Goal: Information Seeking & Learning: Learn about a topic

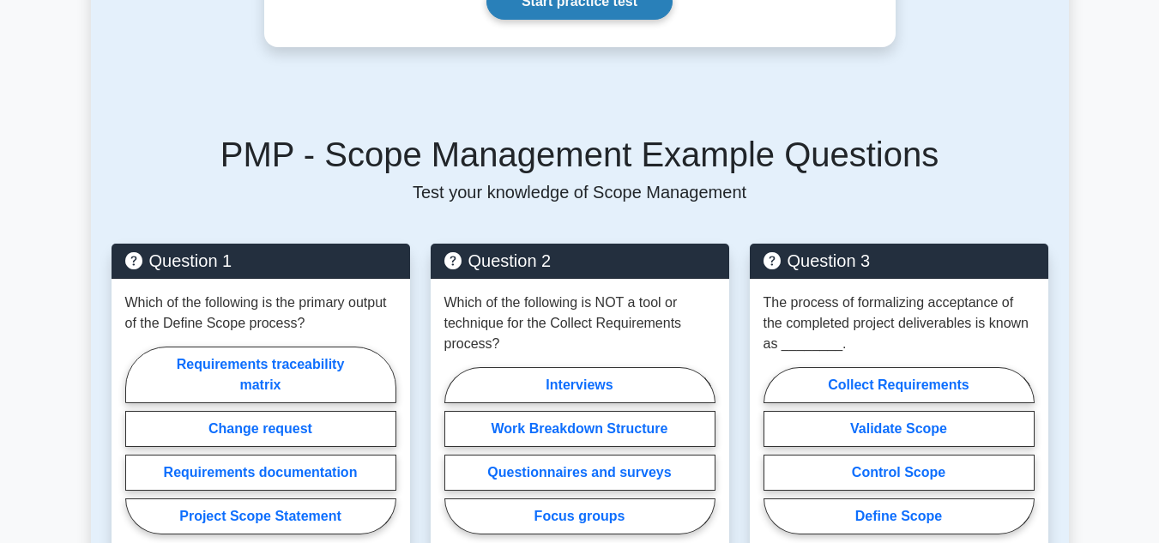
scroll to position [558, 0]
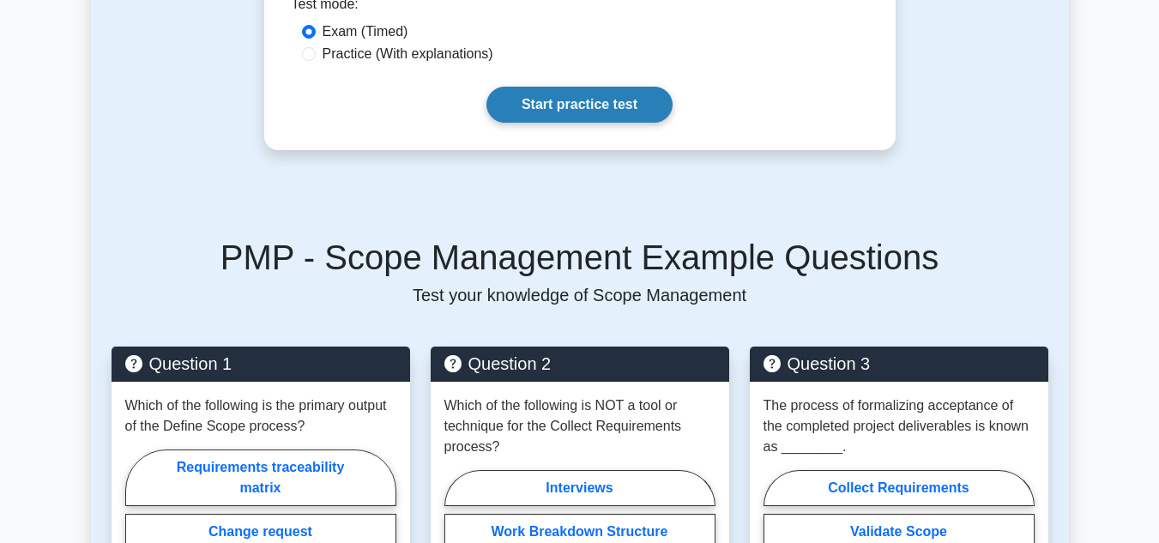
click at [533, 123] on link "Start practice test" at bounding box center [579, 105] width 186 height 36
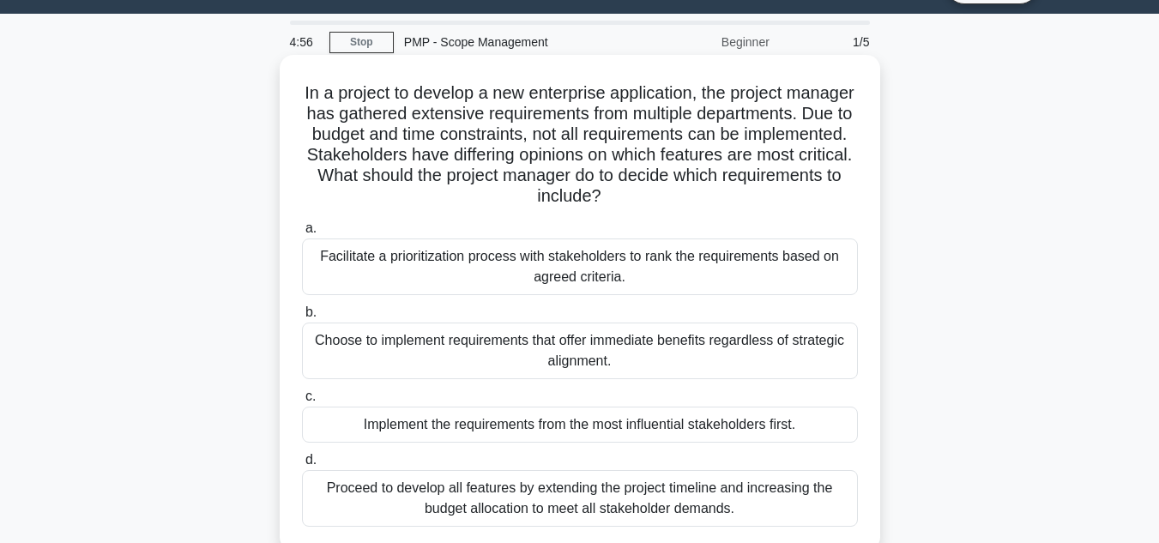
scroll to position [42, 0]
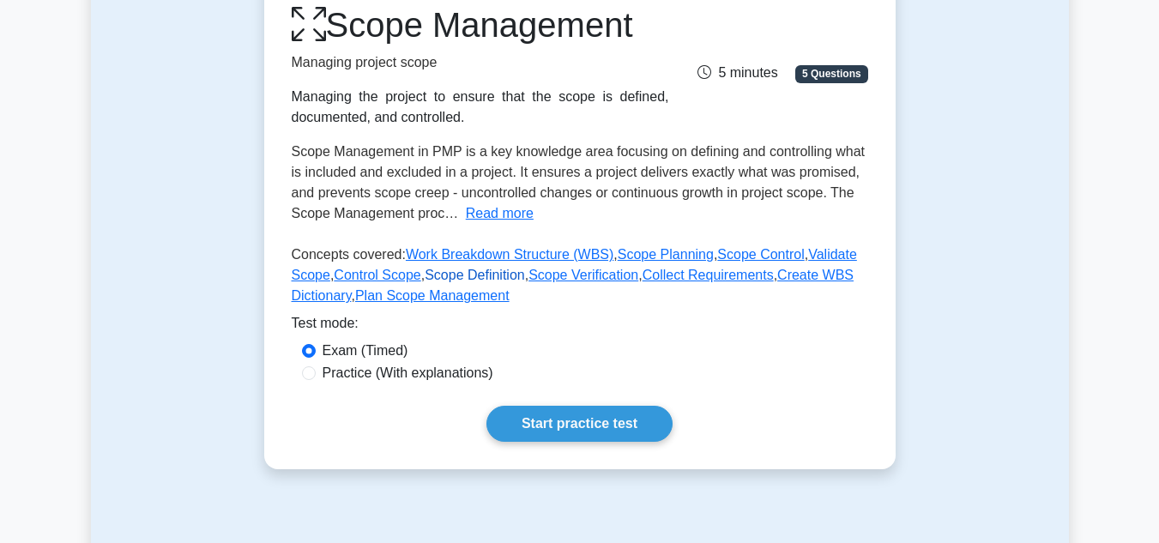
scroll to position [240, 0]
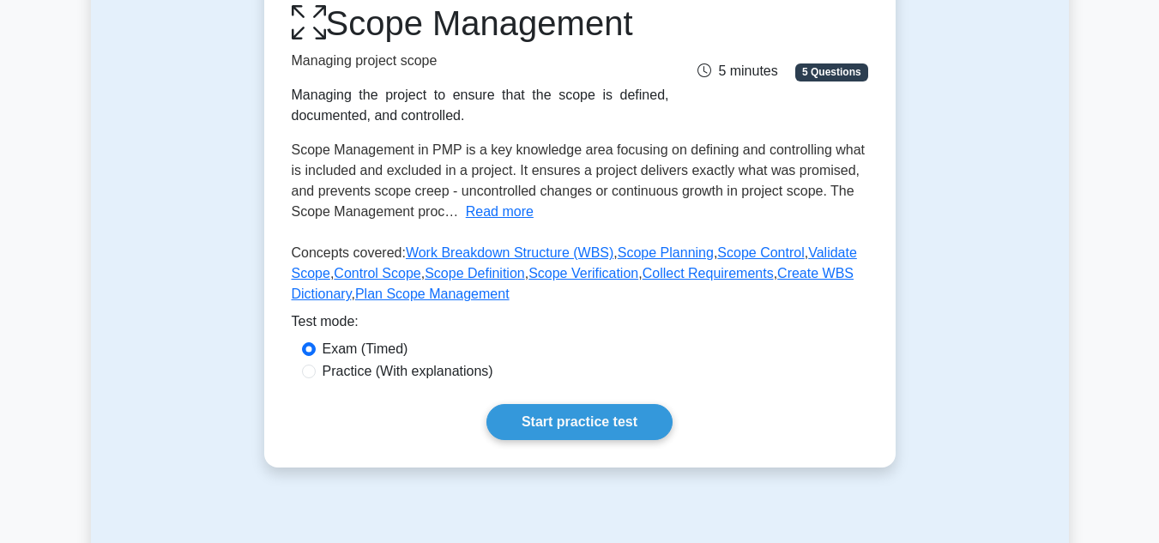
click at [377, 375] on label "Practice (With explanations)" at bounding box center [408, 371] width 171 height 21
click at [316, 375] on input "Practice (With explanations)" at bounding box center [309, 372] width 14 height 14
radio input "true"
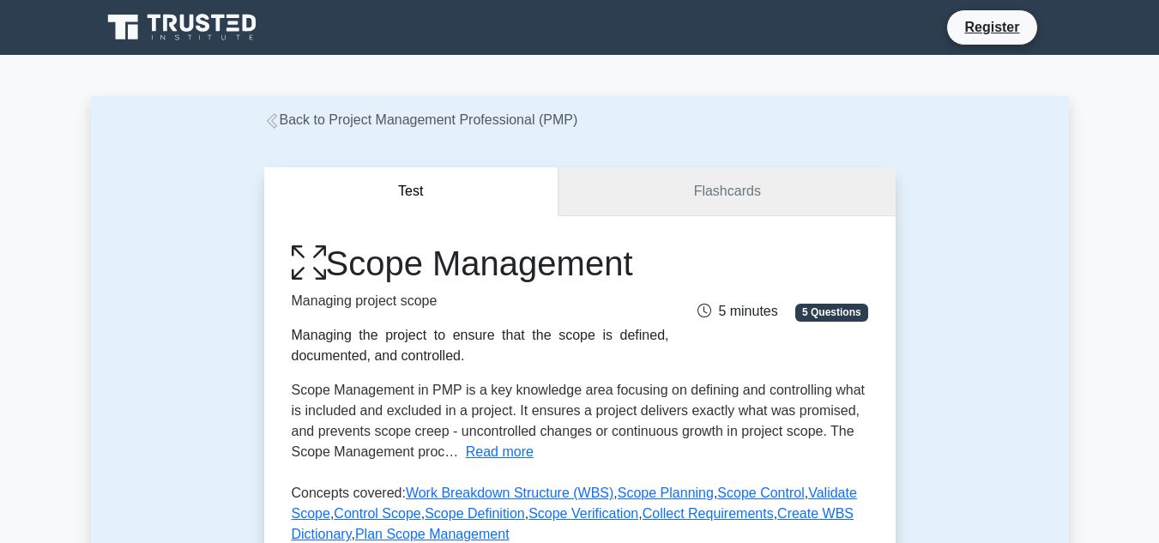
click at [792, 203] on link "Flashcards" at bounding box center [726, 191] width 336 height 49
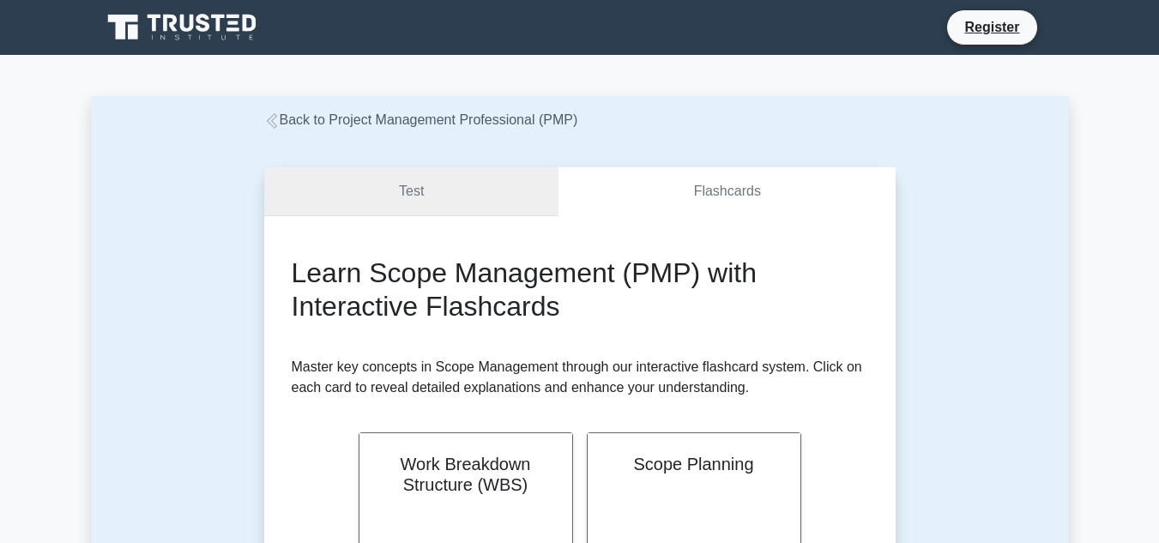
click at [493, 193] on link "Test" at bounding box center [411, 191] width 295 height 49
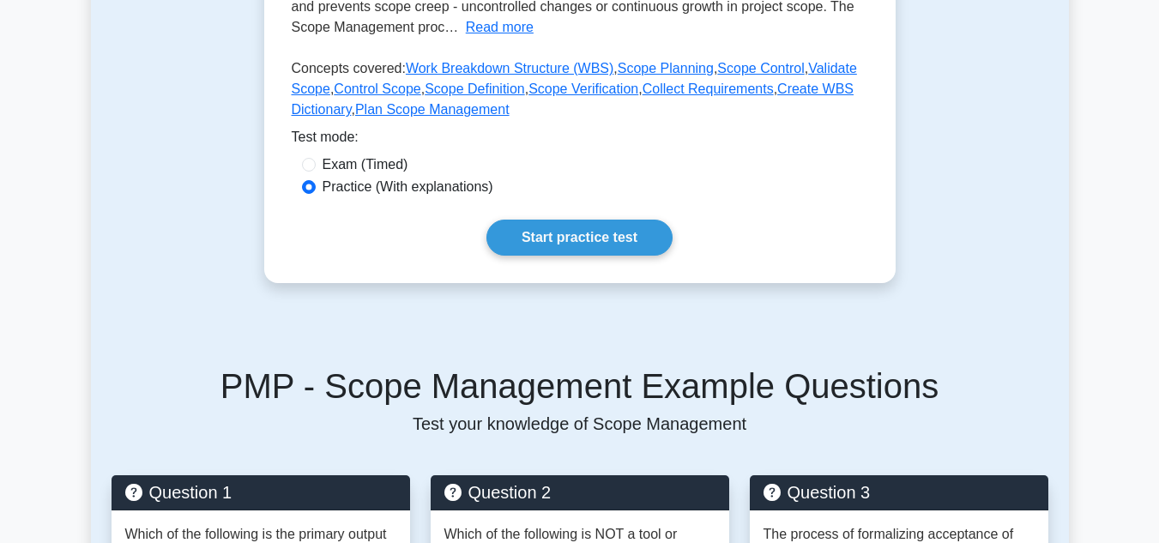
scroll to position [430, 0]
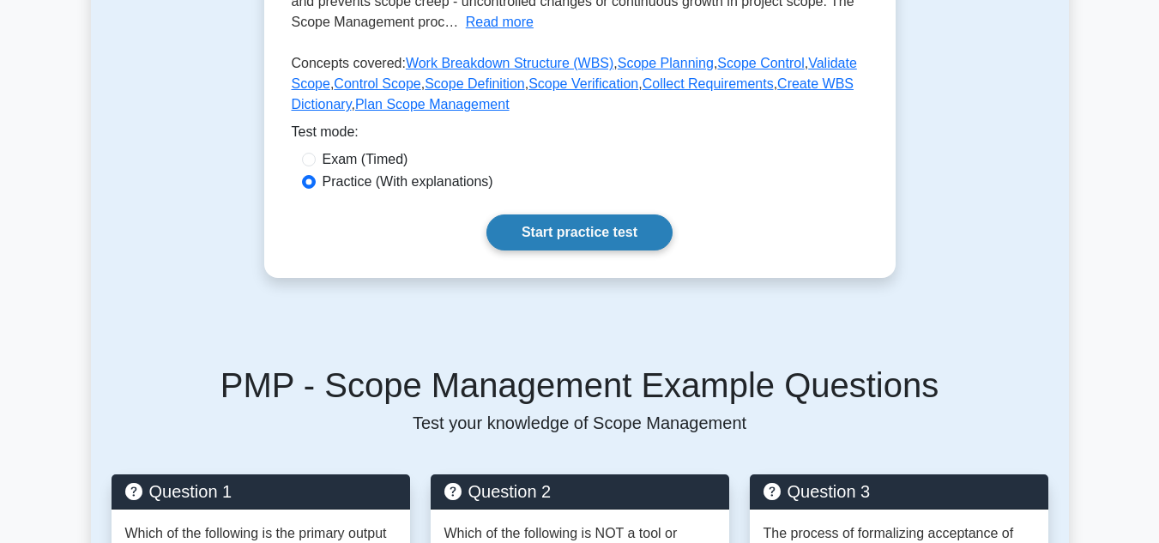
click at [583, 225] on link "Start practice test" at bounding box center [579, 232] width 186 height 36
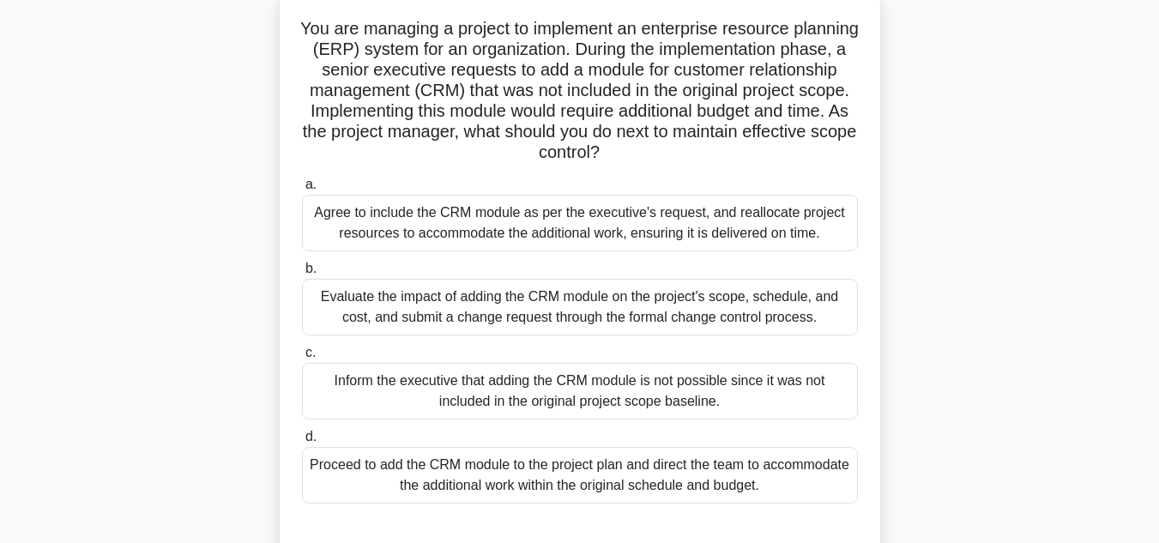
scroll to position [111, 0]
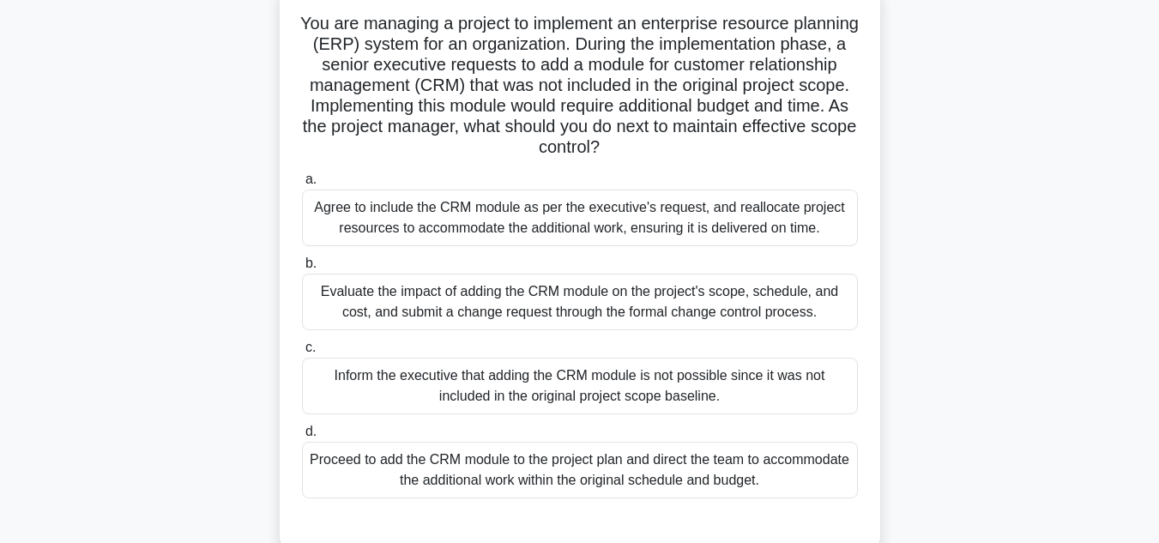
click at [436, 281] on div "Evaluate the impact of adding the CRM module on the project's scope, schedule, …" at bounding box center [580, 302] width 556 height 57
click at [302, 269] on input "b. Evaluate the impact of adding the CRM module on the project's scope, schedul…" at bounding box center [302, 263] width 0 height 11
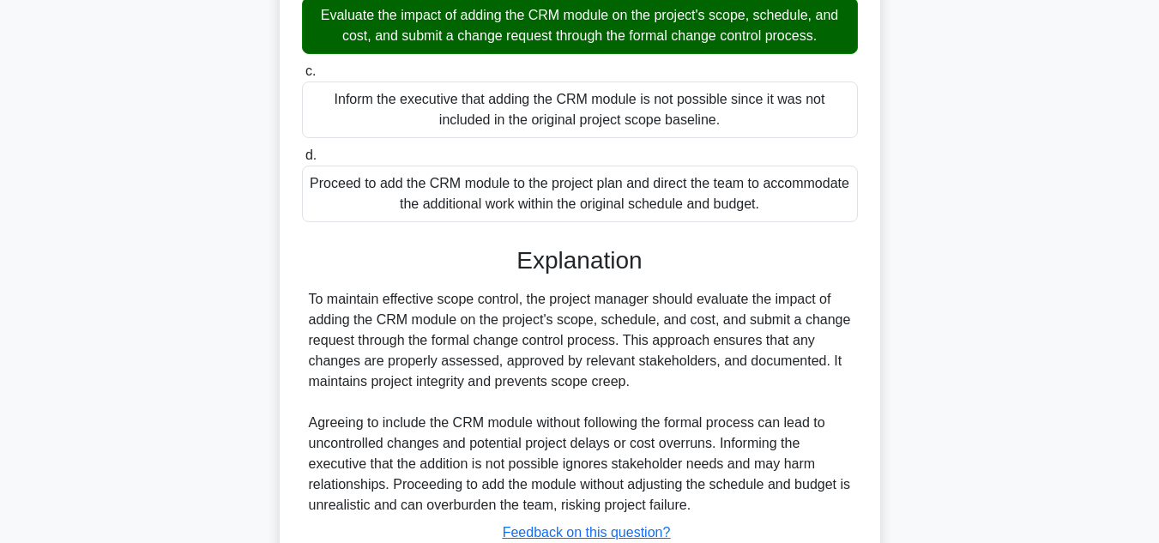
scroll to position [516, 0]
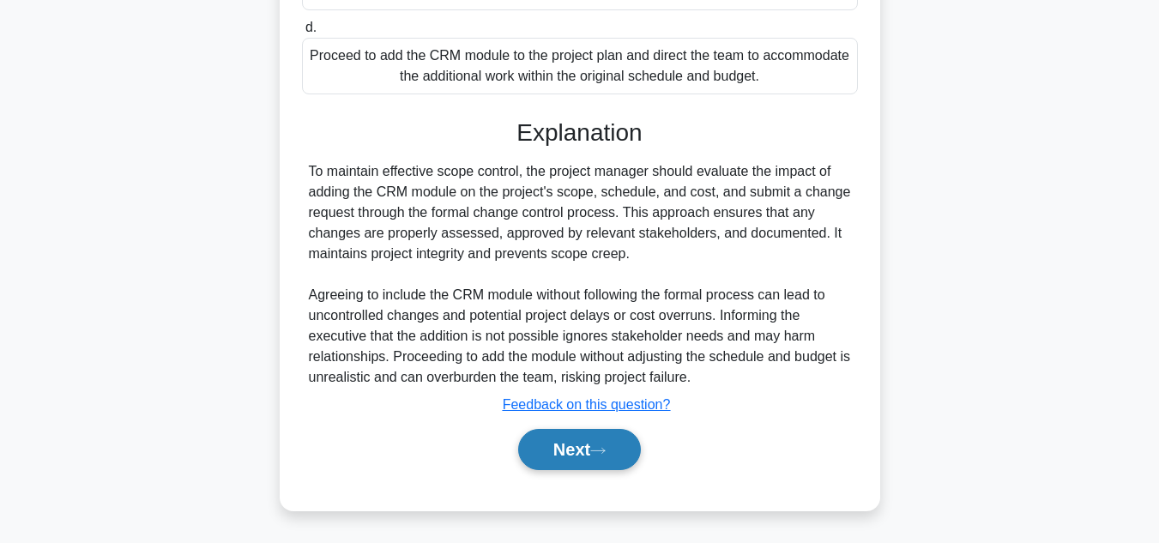
click at [580, 449] on button "Next" at bounding box center [579, 449] width 123 height 41
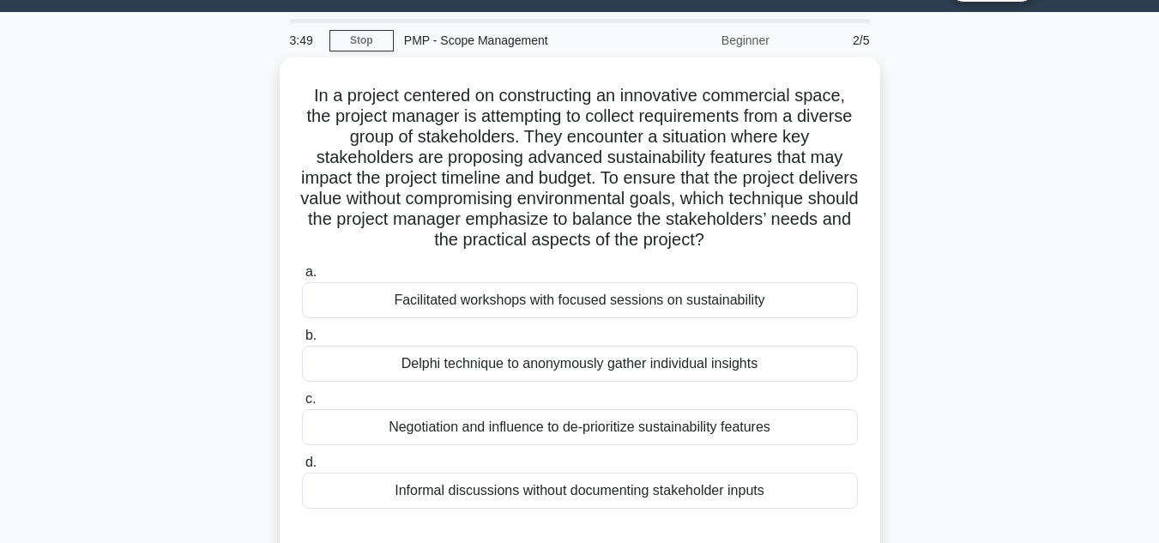
scroll to position [59, 0]
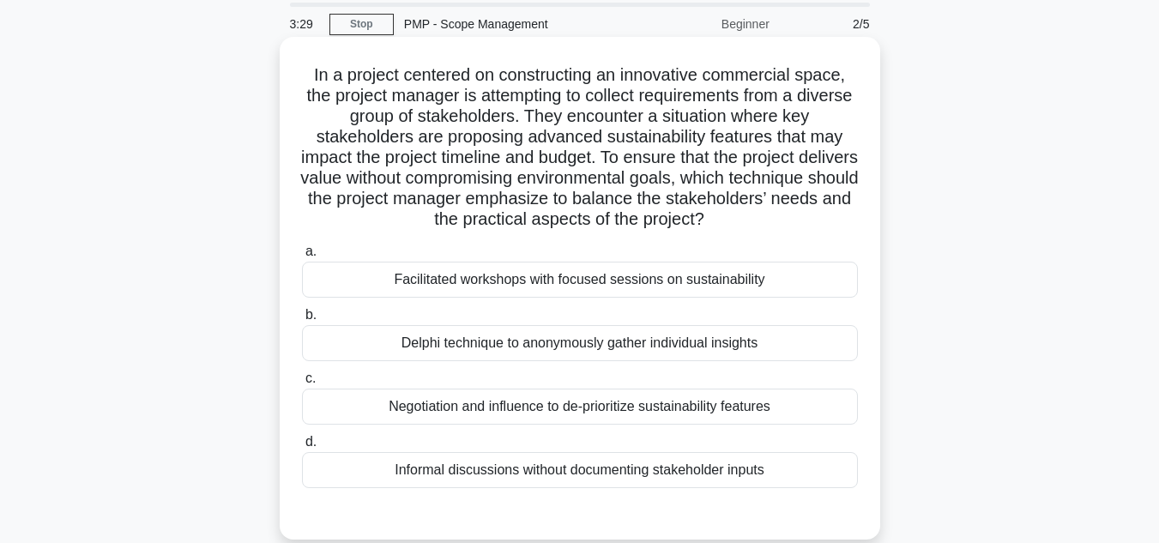
click at [521, 268] on div "Facilitated workshops with focused sessions on sustainability" at bounding box center [580, 280] width 556 height 36
click at [302, 257] on input "a. Facilitated workshops with focused sessions on sustainability" at bounding box center [302, 251] width 0 height 11
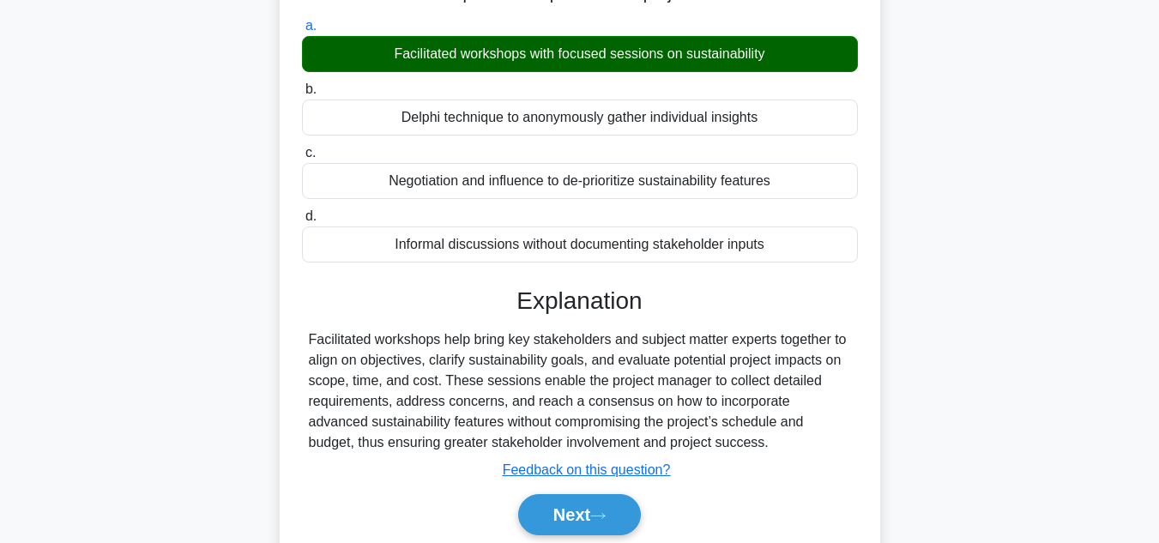
scroll to position [290, 0]
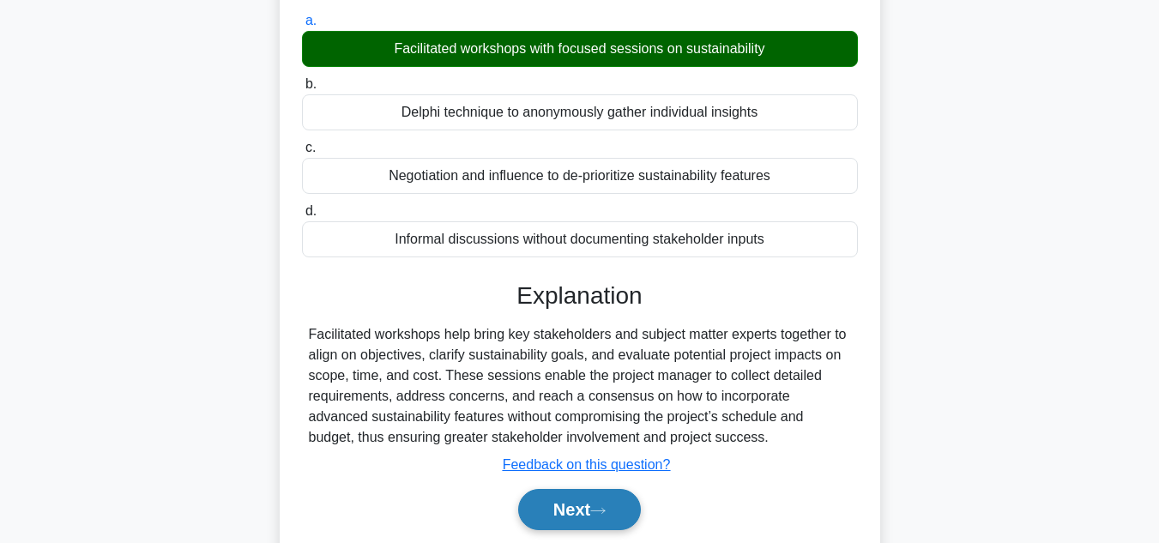
click at [572, 523] on button "Next" at bounding box center [579, 509] width 123 height 41
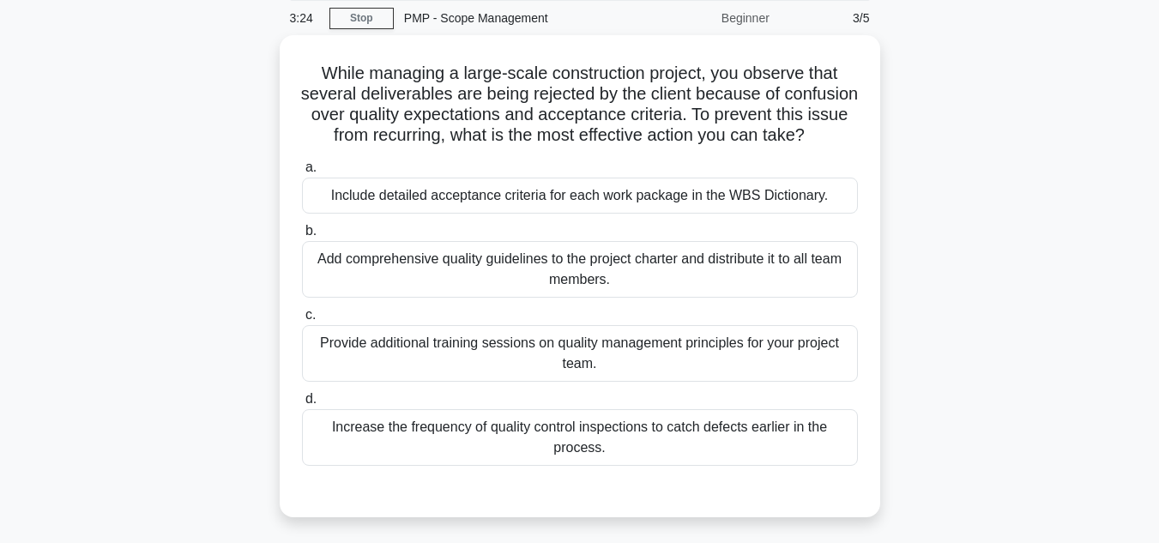
scroll to position [66, 0]
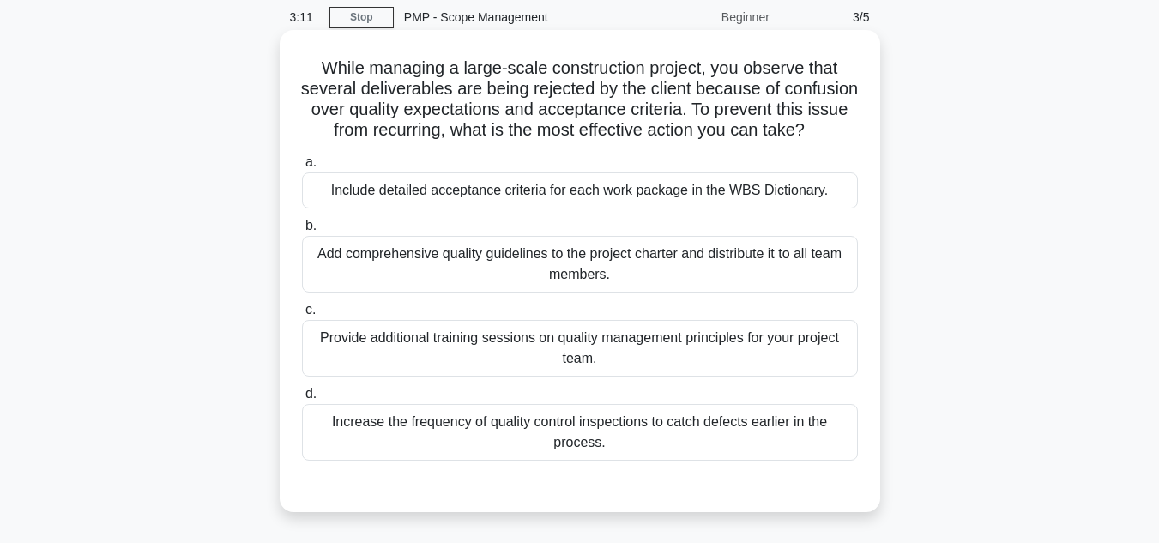
click at [689, 208] on div "Include detailed acceptance criteria for each work package in the WBS Dictionar…" at bounding box center [580, 190] width 556 height 36
click at [302, 168] on input "a. Include detailed acceptance criteria for each work package in the WBS Dictio…" at bounding box center [302, 162] width 0 height 11
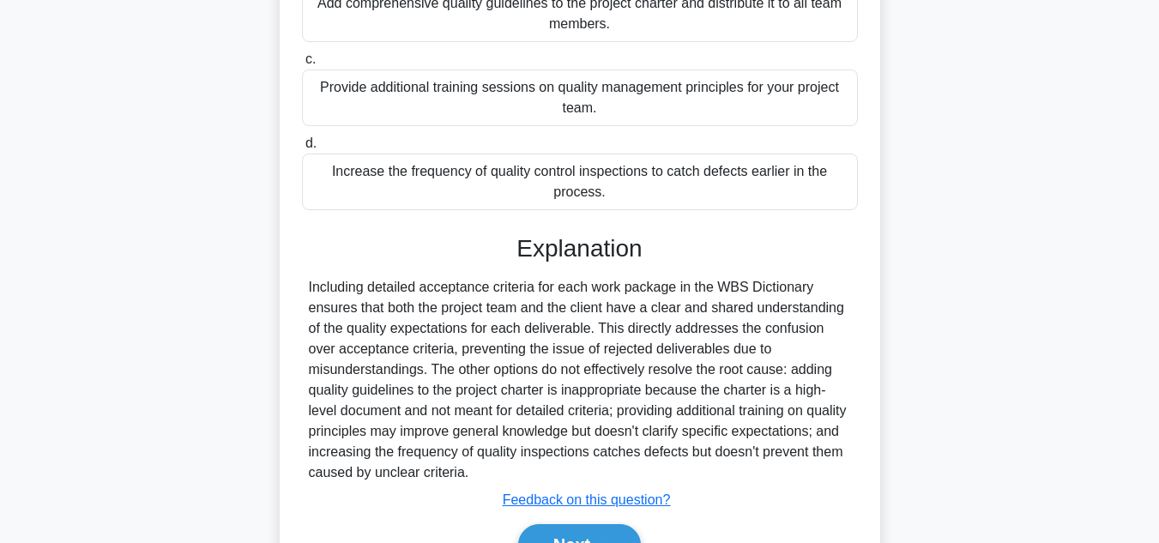
scroll to position [433, 0]
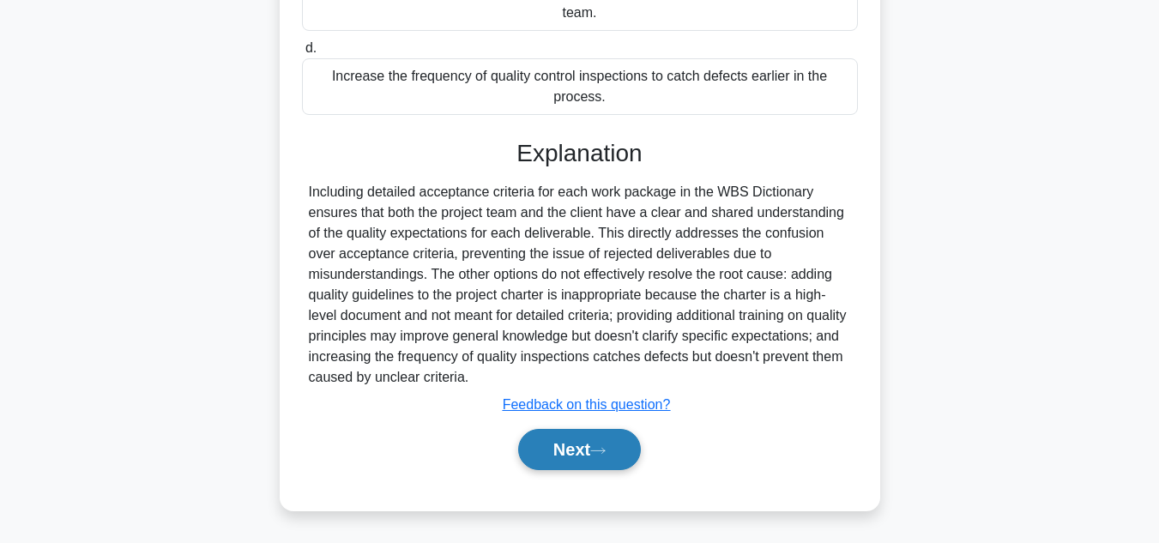
click at [594, 444] on button "Next" at bounding box center [579, 449] width 123 height 41
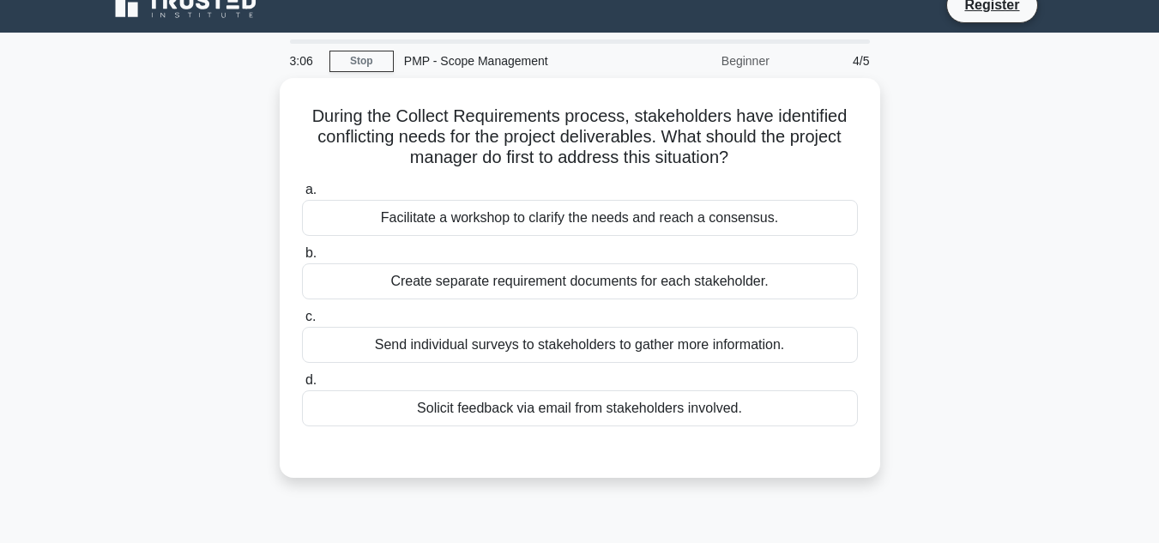
scroll to position [0, 0]
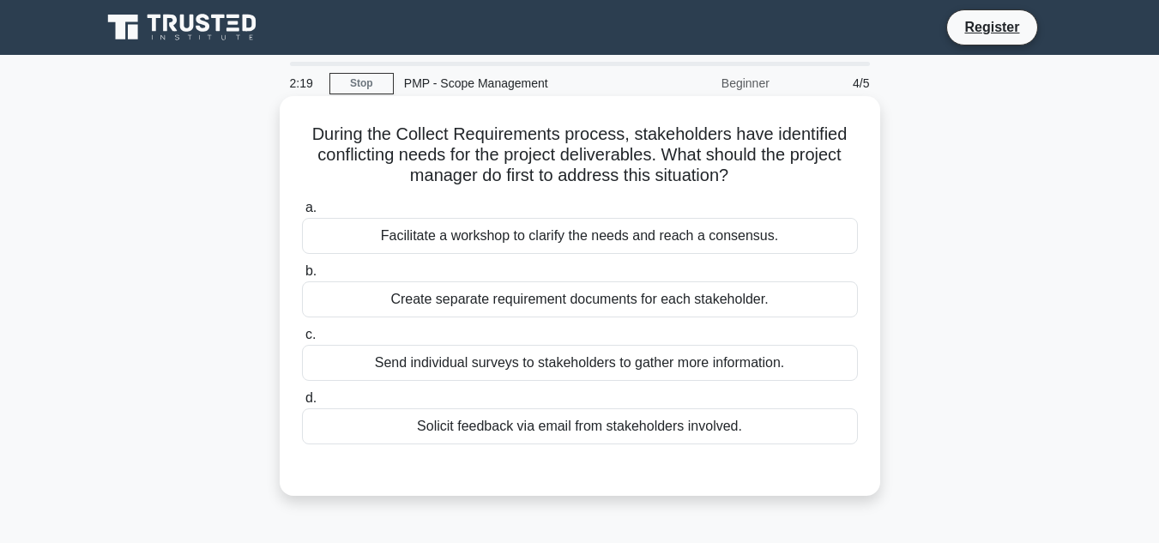
click at [745, 235] on div "Facilitate a workshop to clarify the needs and reach a consensus." at bounding box center [580, 236] width 556 height 36
click at [302, 214] on input "a. Facilitate a workshop to clarify the needs and reach a consensus." at bounding box center [302, 207] width 0 height 11
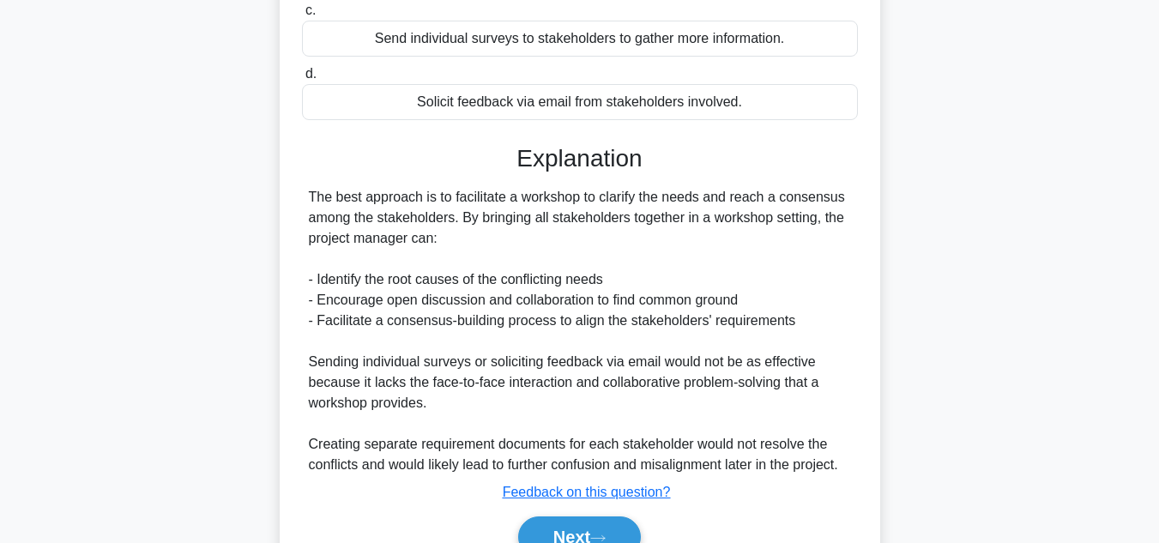
scroll to position [413, 0]
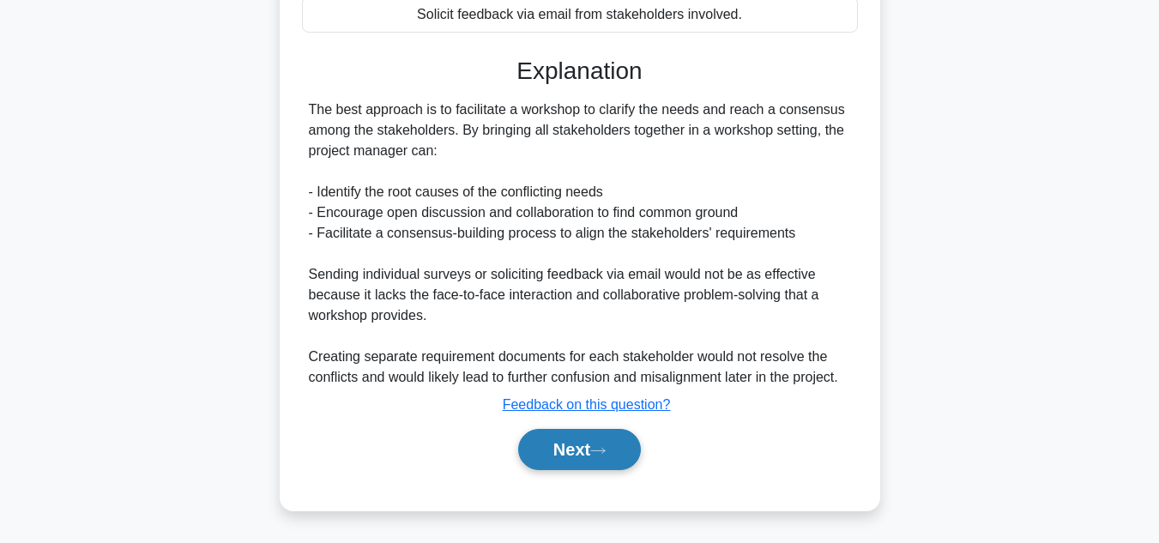
click at [622, 448] on button "Next" at bounding box center [579, 449] width 123 height 41
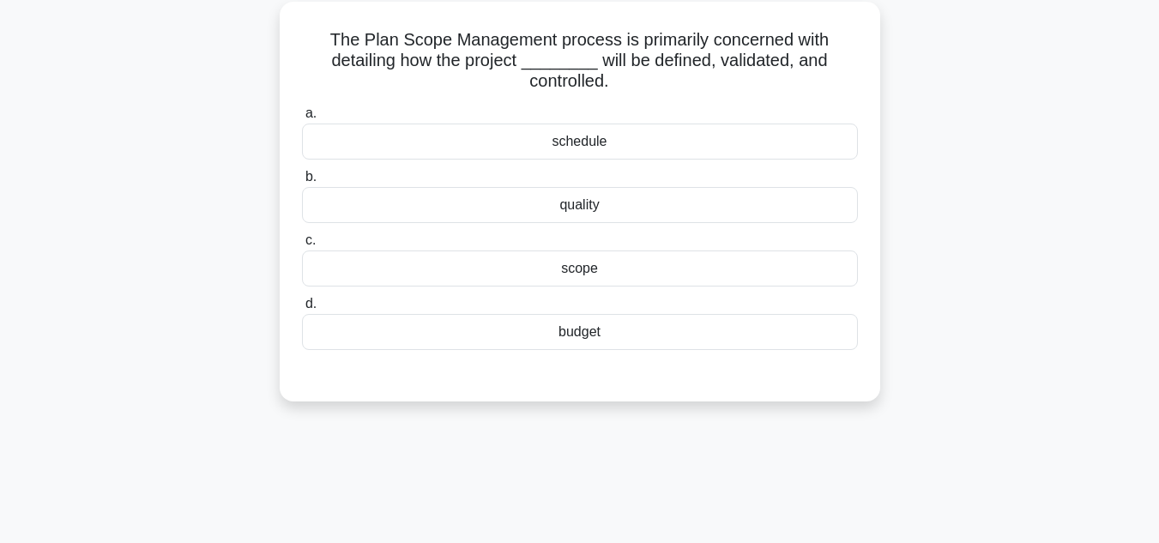
scroll to position [0, 0]
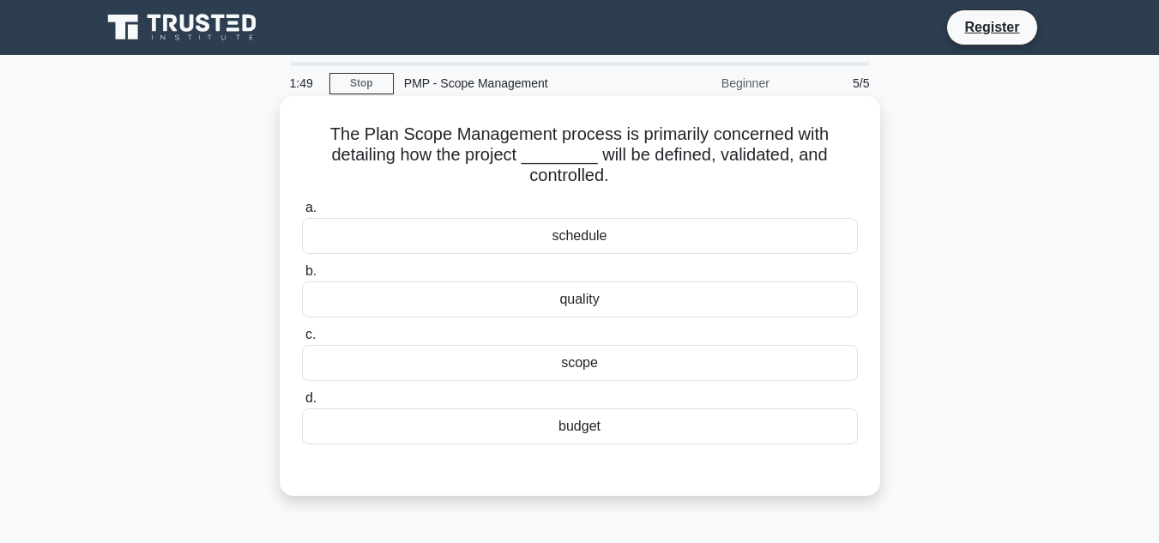
click at [551, 367] on div "scope" at bounding box center [580, 363] width 556 height 36
click at [302, 341] on input "c. scope" at bounding box center [302, 334] width 0 height 11
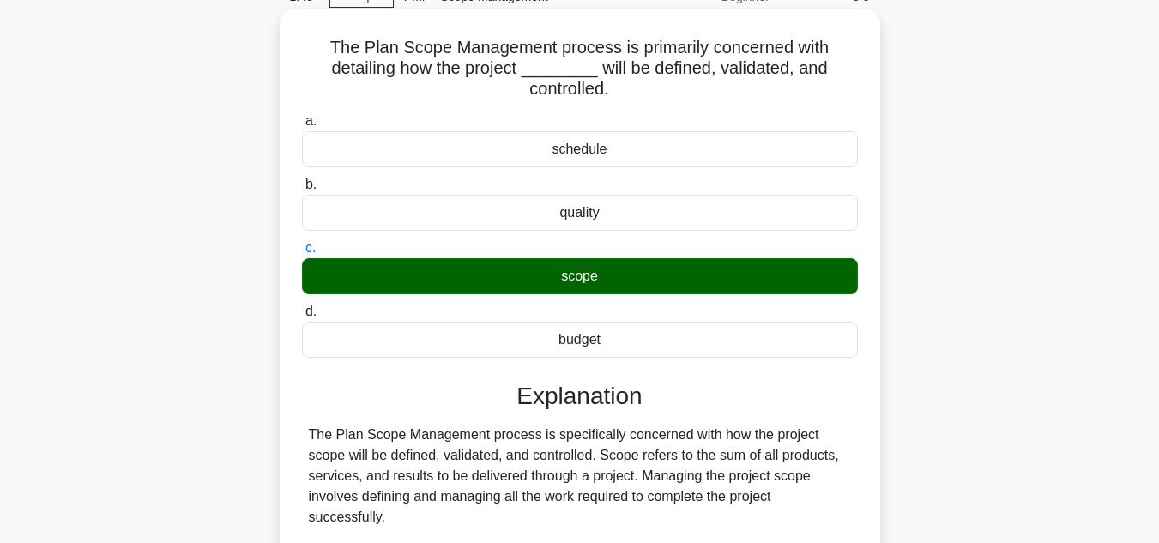
scroll to position [90, 0]
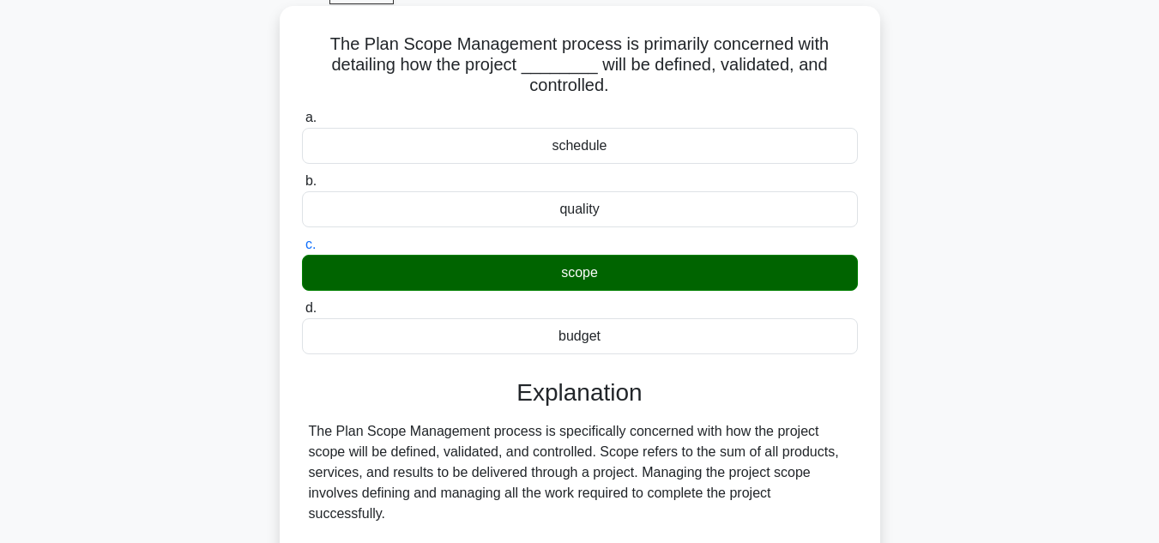
click at [560, 345] on div "budget" at bounding box center [580, 336] width 556 height 36
click at [302, 314] on input "d. budget" at bounding box center [302, 308] width 0 height 11
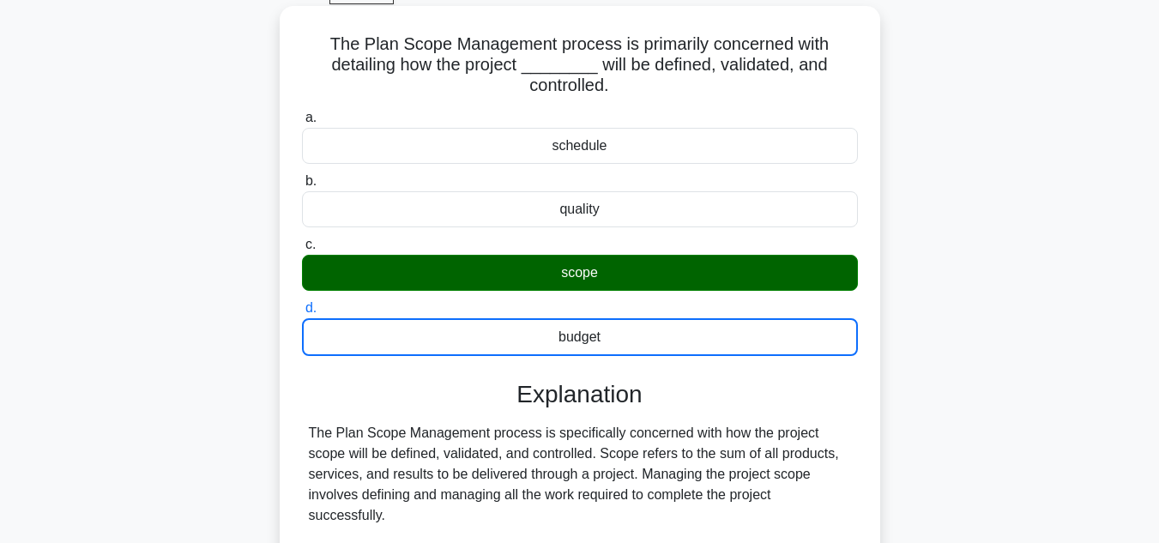
click at [540, 277] on div "scope" at bounding box center [580, 273] width 556 height 36
click at [302, 250] on input "c. scope" at bounding box center [302, 244] width 0 height 11
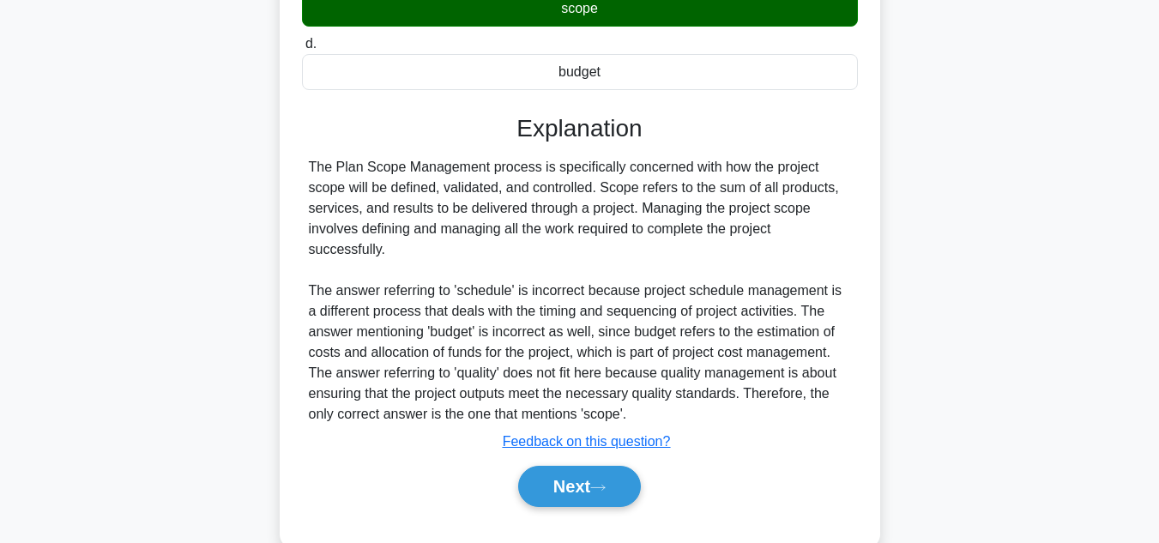
scroll to position [392, 0]
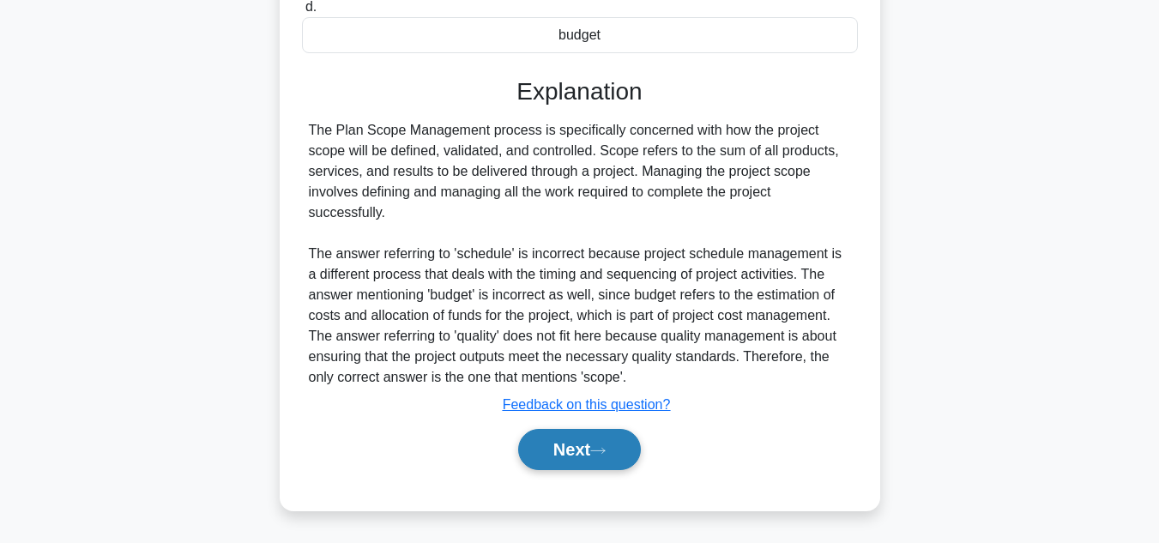
click at [534, 449] on button "Next" at bounding box center [579, 449] width 123 height 41
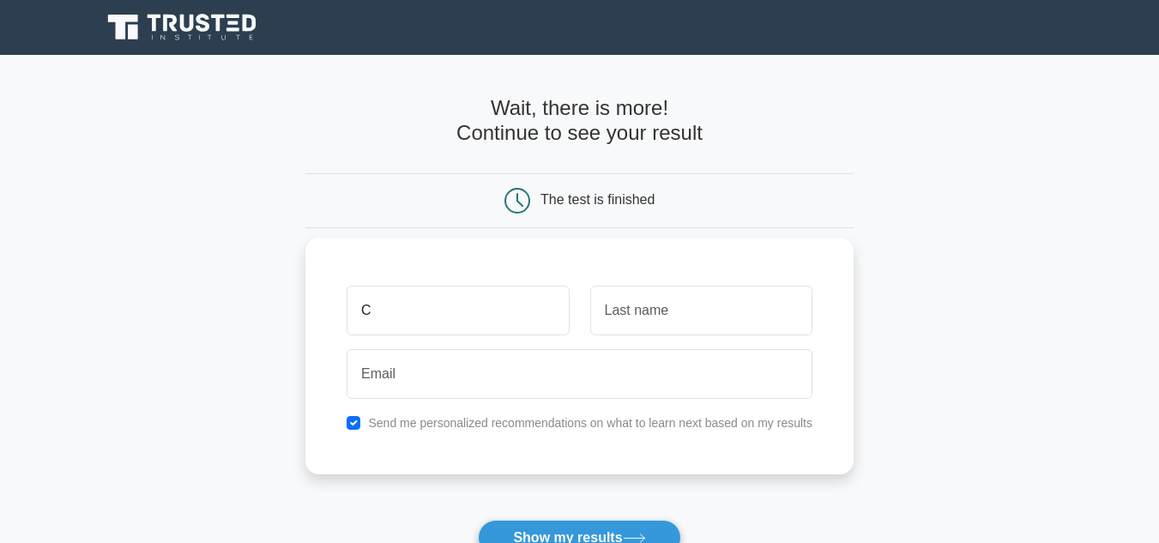
type input "Cimayah"
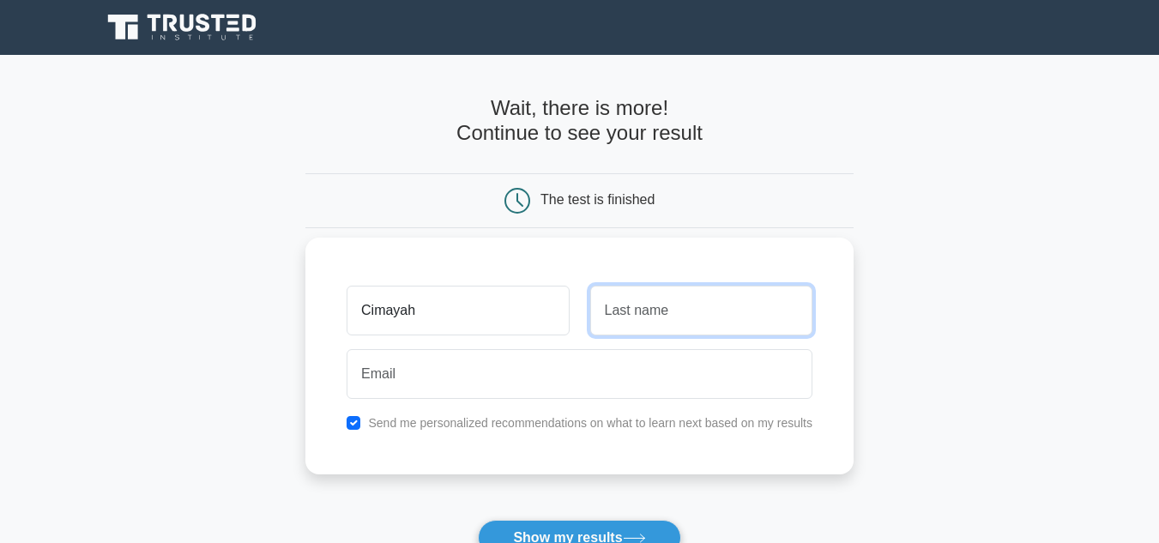
click at [663, 304] on input "text" at bounding box center [701, 311] width 222 height 50
type input "Stokes"
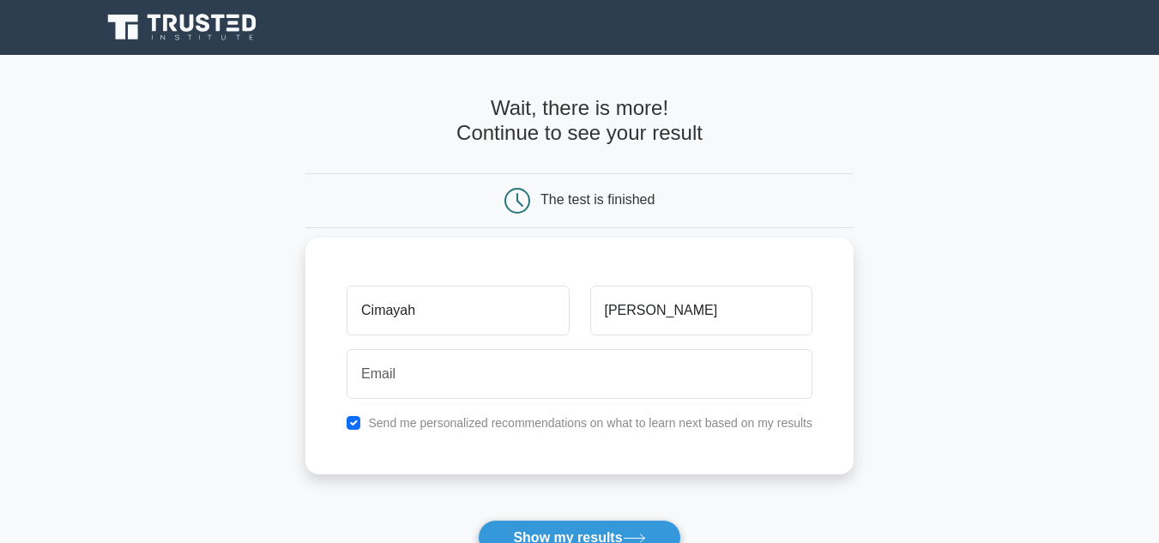
click at [619, 407] on div "Cimayah Stokes Send me personalized recommendations on what to learn next based…" at bounding box center [579, 356] width 548 height 237
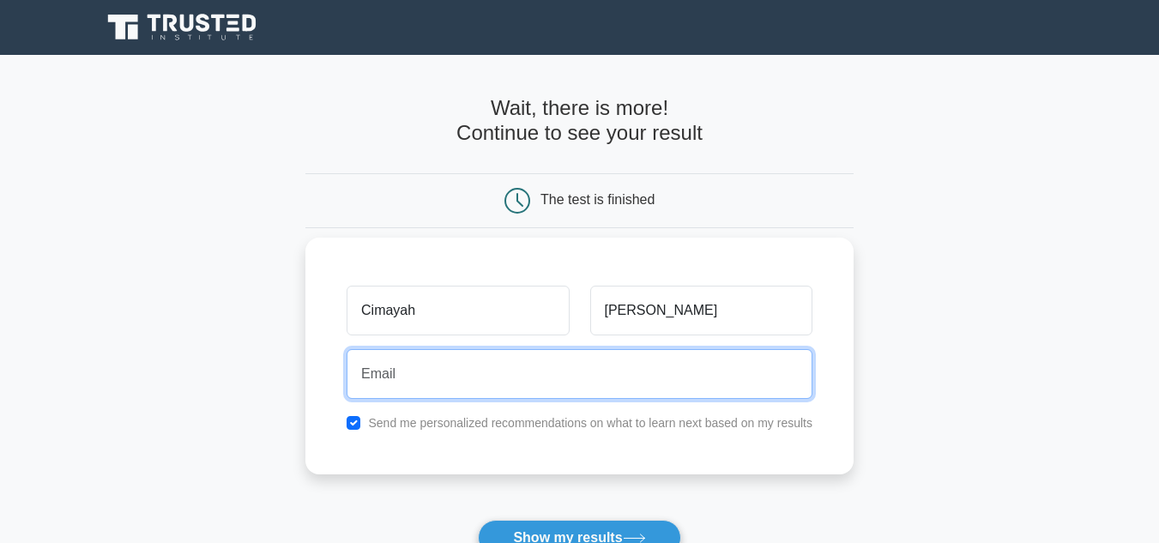
click at [596, 376] on input "email" at bounding box center [580, 374] width 466 height 50
type input "cimsto1371@student.iss.k12.nc.us"
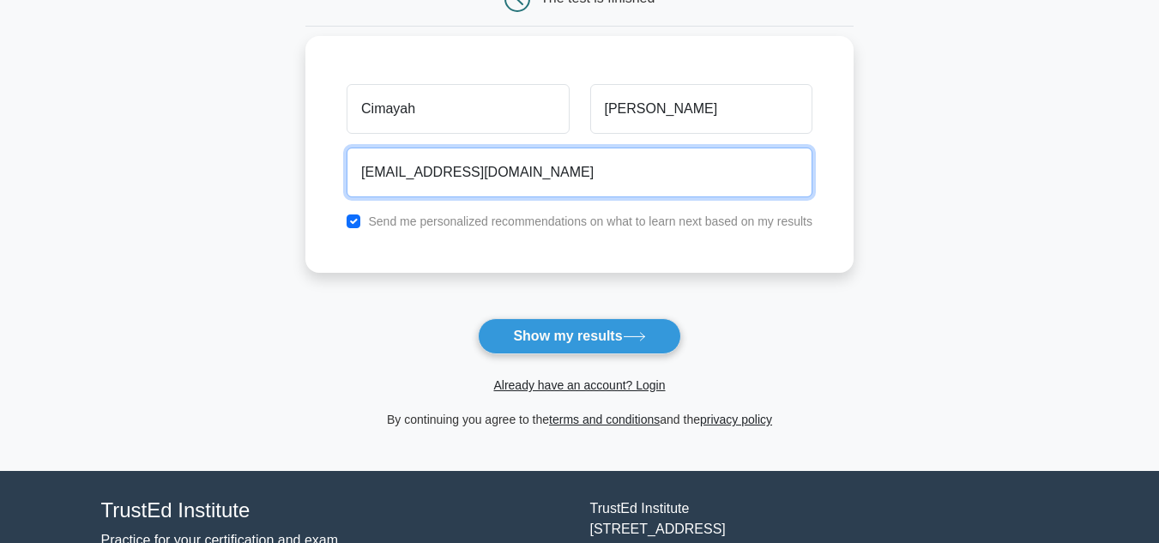
scroll to position [202, 0]
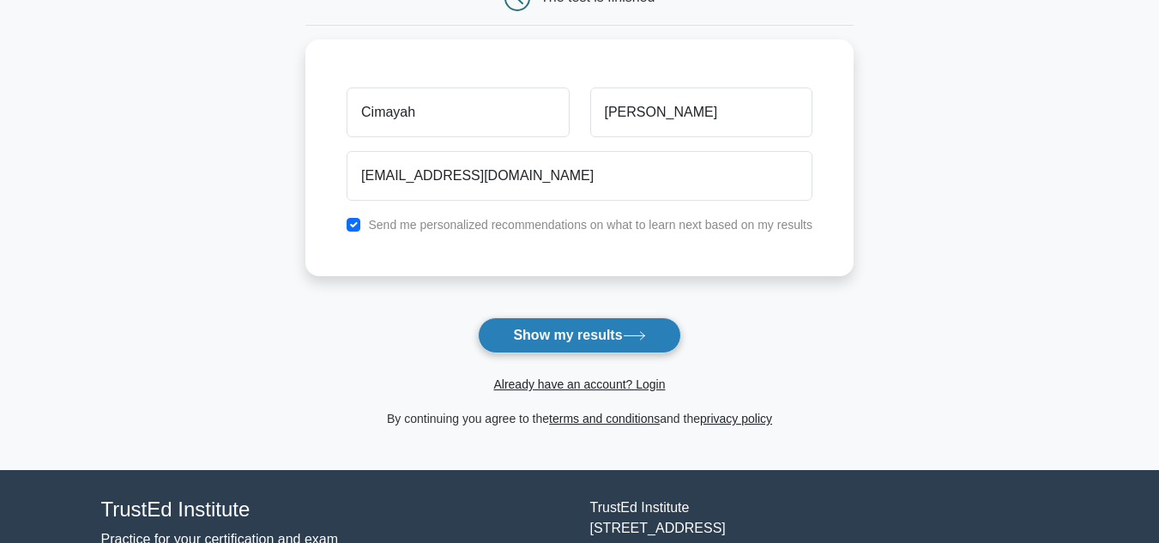
click at [614, 323] on button "Show my results" at bounding box center [579, 335] width 202 height 36
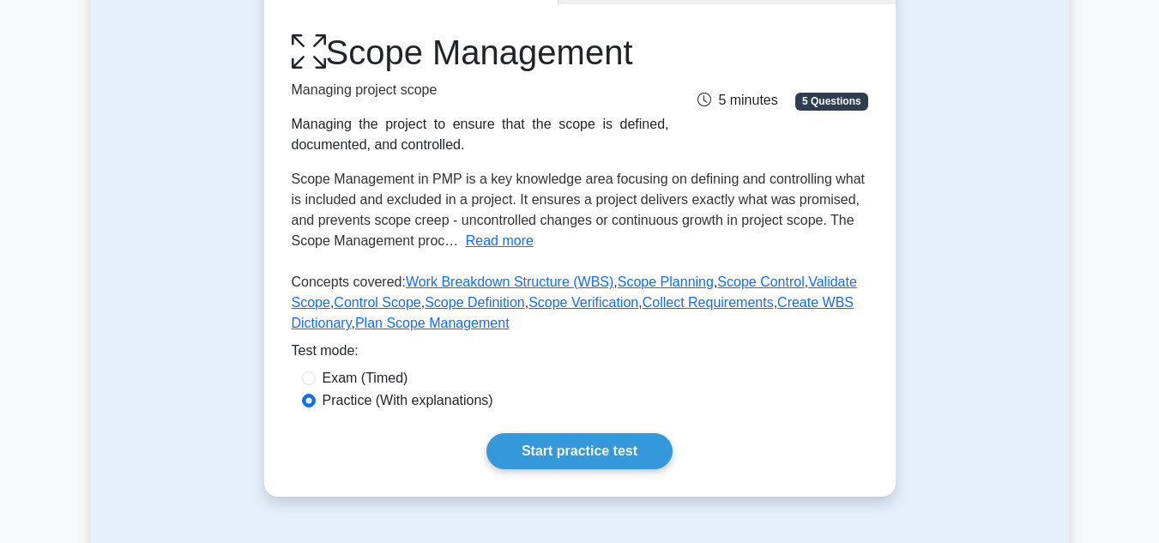
scroll to position [435, 0]
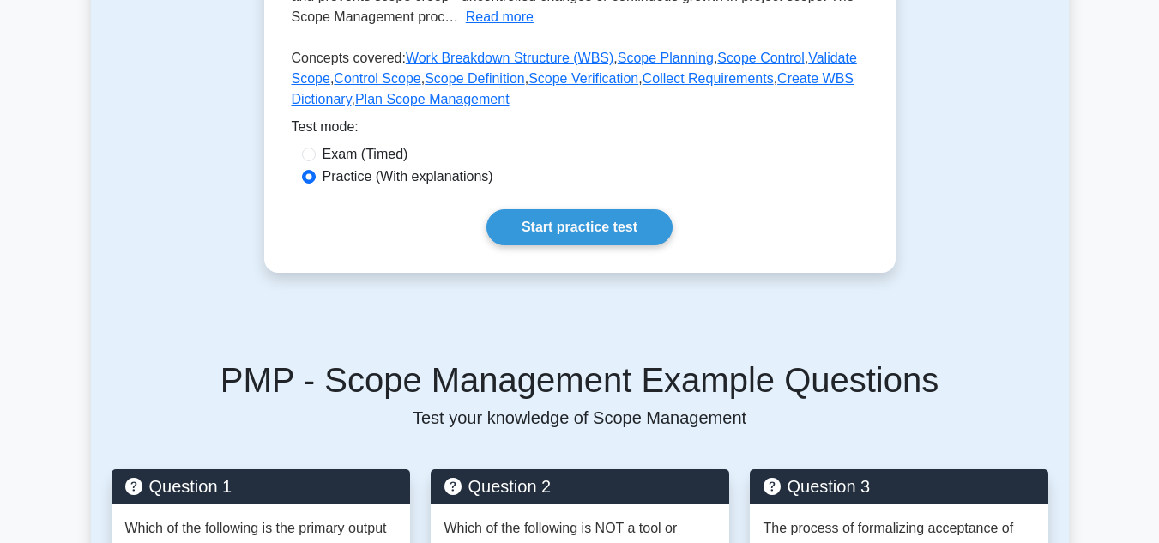
click at [368, 147] on label "Exam (Timed)" at bounding box center [366, 154] width 86 height 21
click at [316, 148] on input "Exam (Timed)" at bounding box center [309, 155] width 14 height 14
radio input "true"
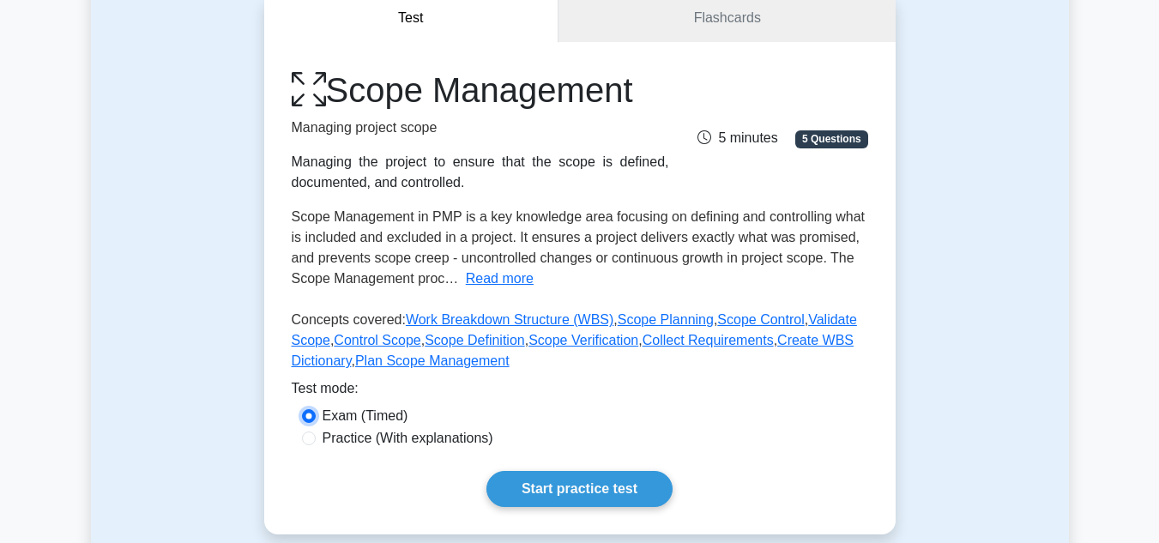
scroll to position [179, 0]
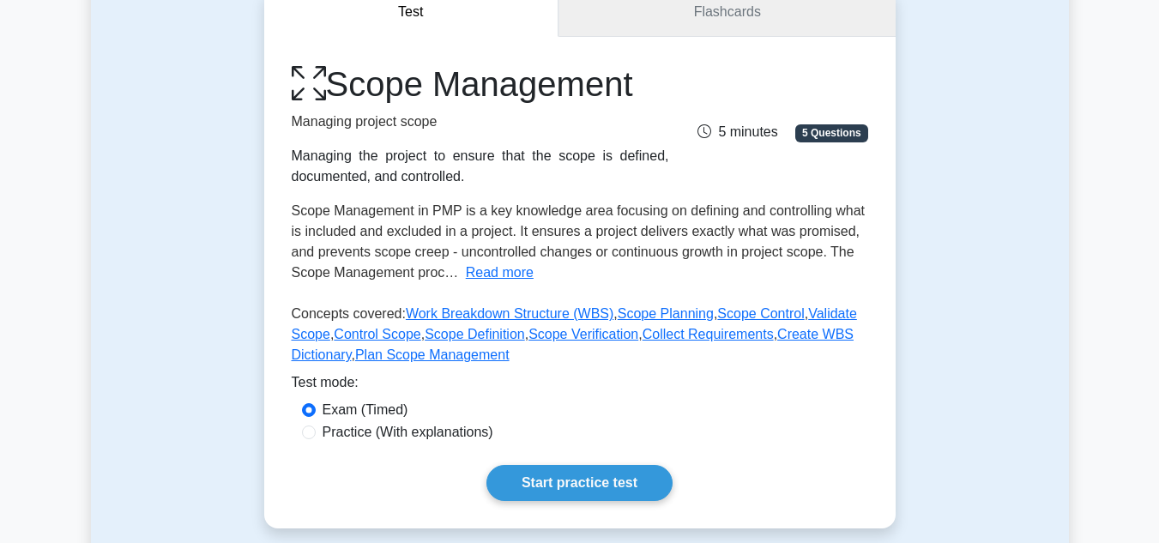
click at [696, 23] on link "Flashcards" at bounding box center [726, 12] width 336 height 49
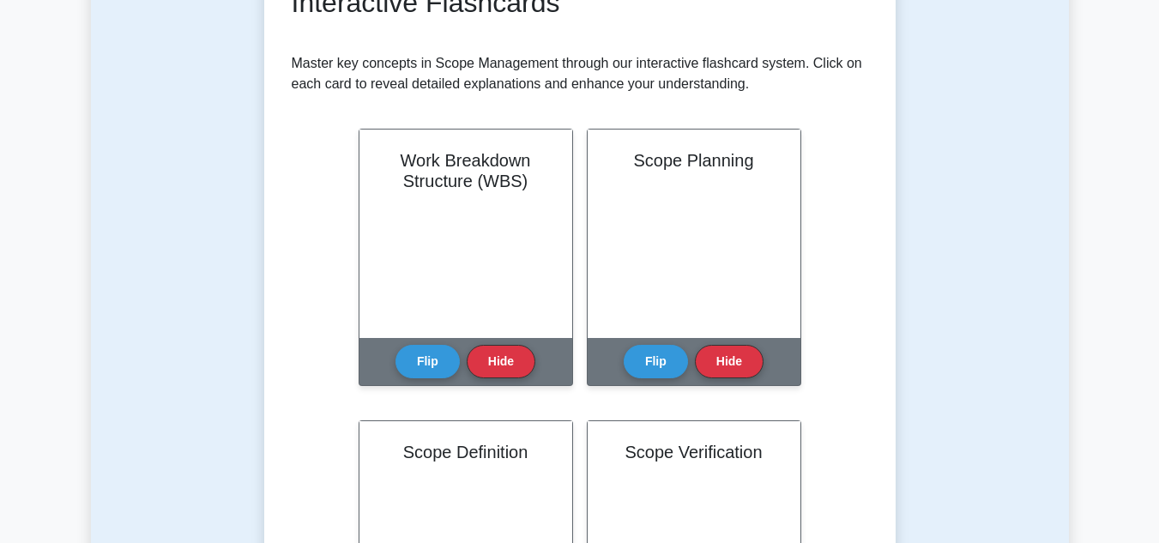
scroll to position [306, 0]
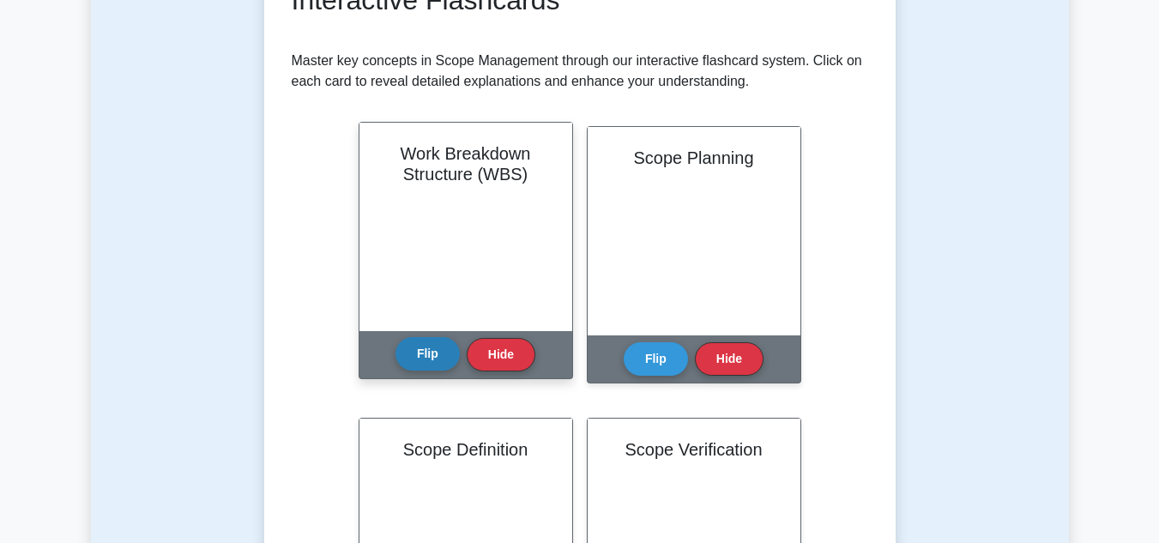
click at [431, 350] on button "Flip" at bounding box center [427, 353] width 64 height 33
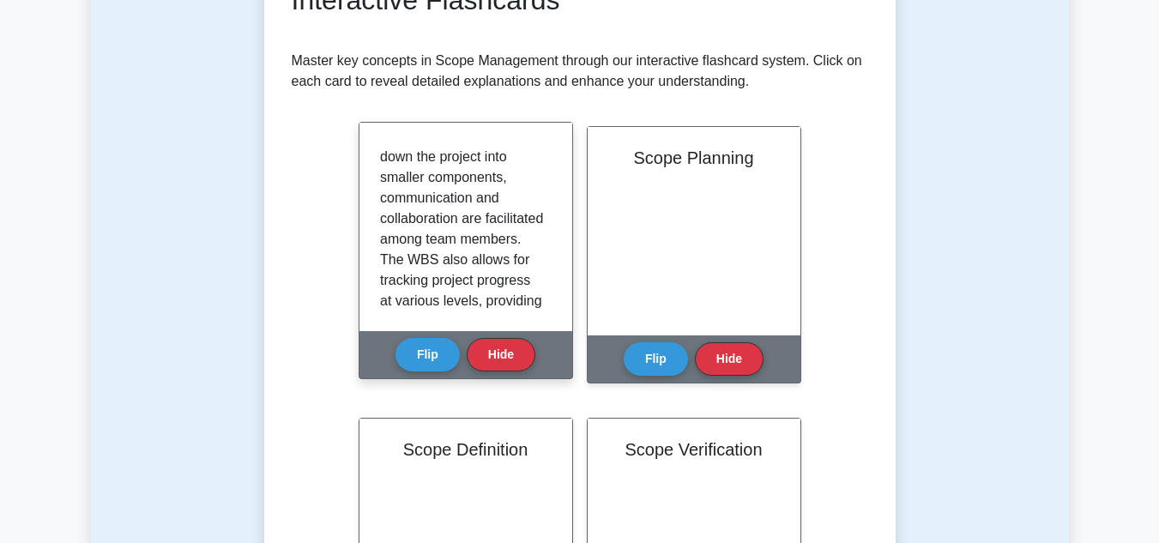
scroll to position [505, 0]
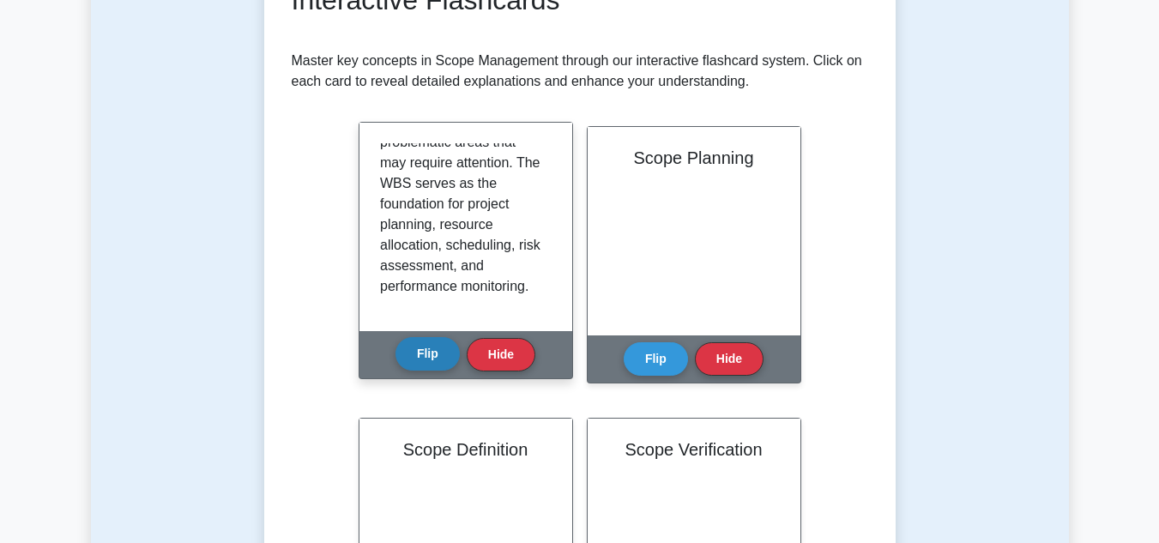
click at [419, 361] on button "Flip" at bounding box center [427, 353] width 64 height 33
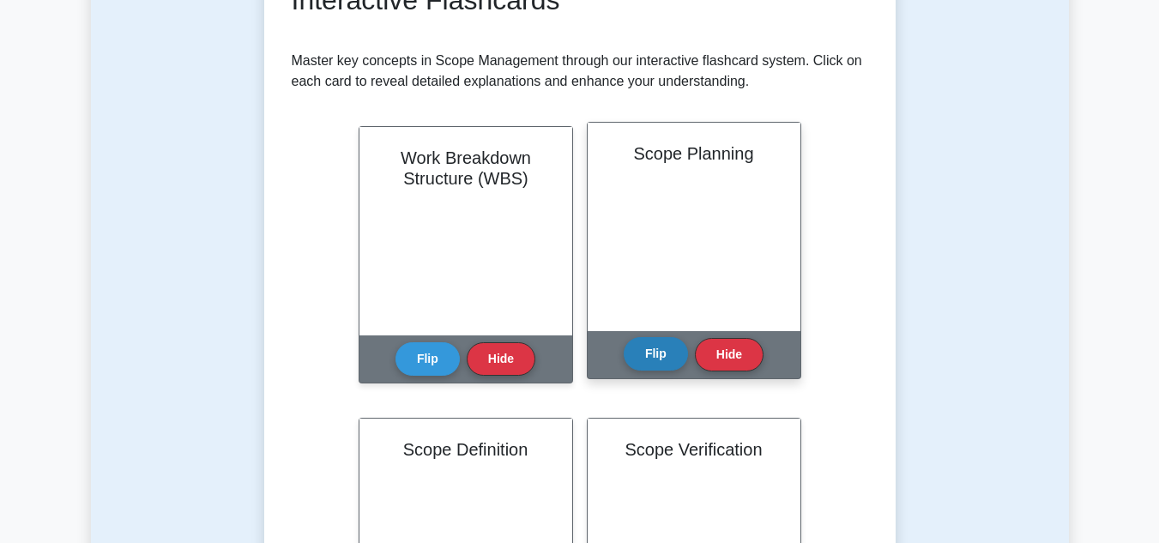
click at [645, 366] on button "Flip" at bounding box center [656, 353] width 64 height 33
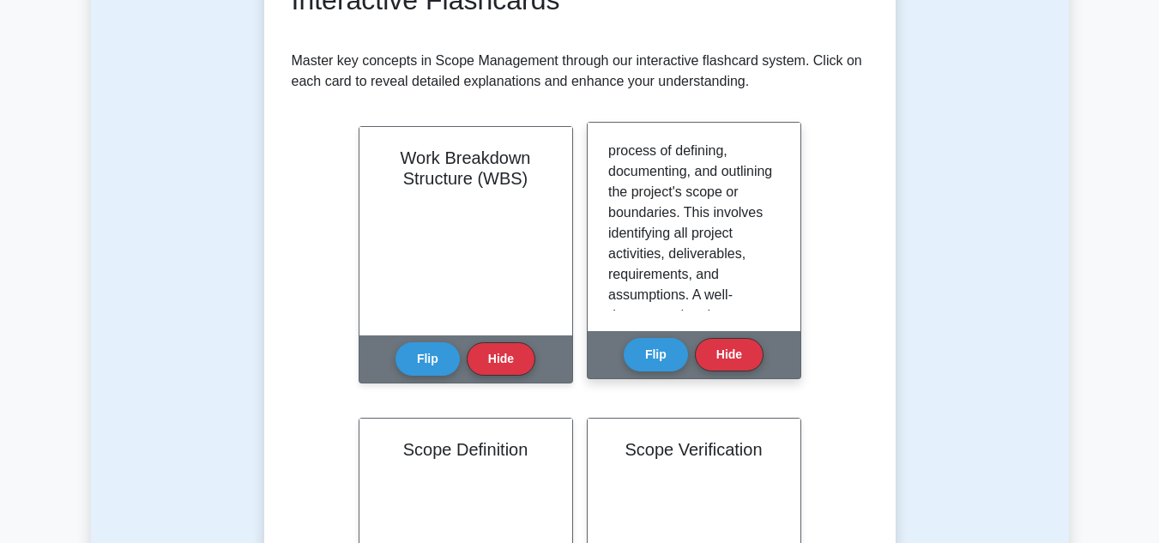
scroll to position [0, 0]
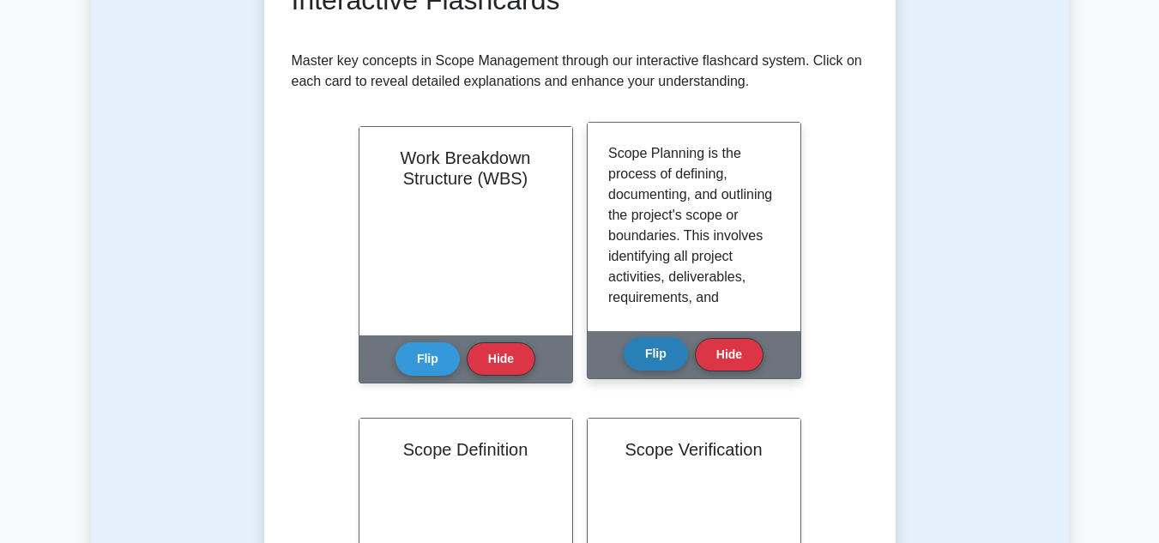
click at [672, 357] on button "Flip" at bounding box center [656, 353] width 64 height 33
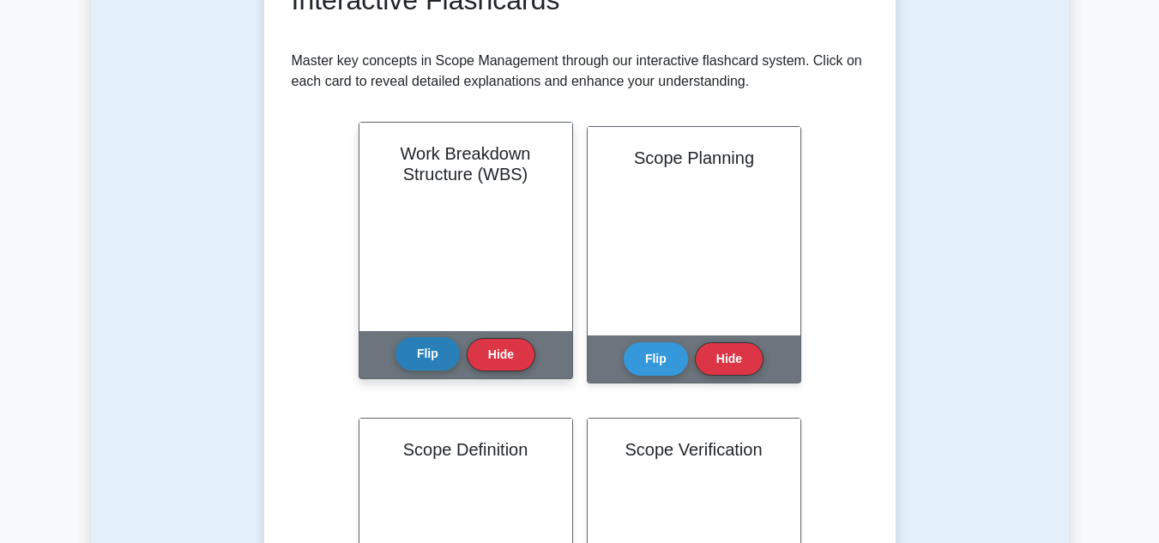
click at [419, 352] on button "Flip" at bounding box center [427, 353] width 64 height 33
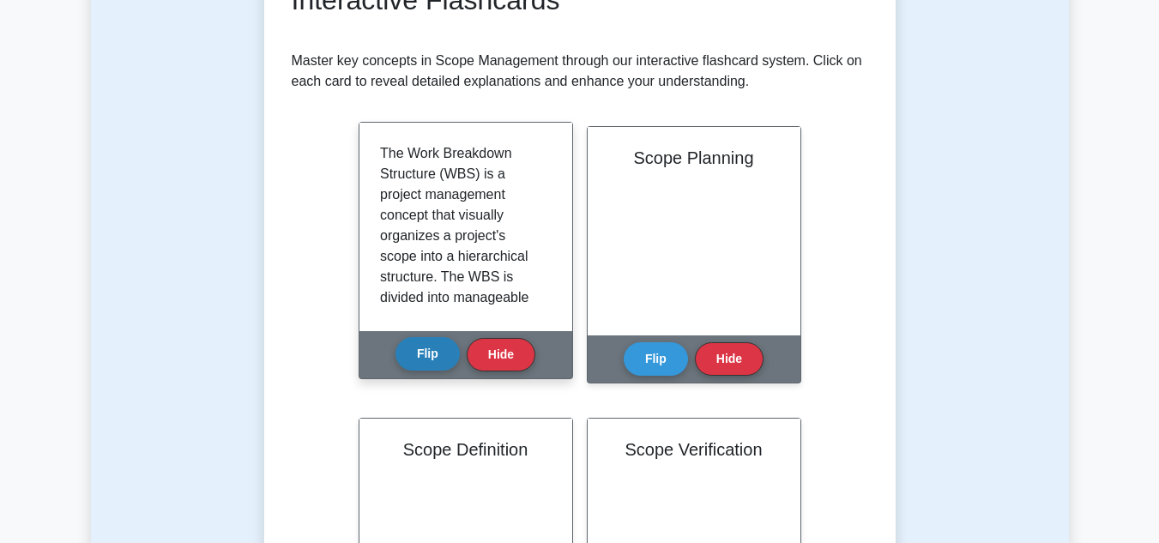
click at [424, 343] on button "Flip" at bounding box center [427, 353] width 64 height 33
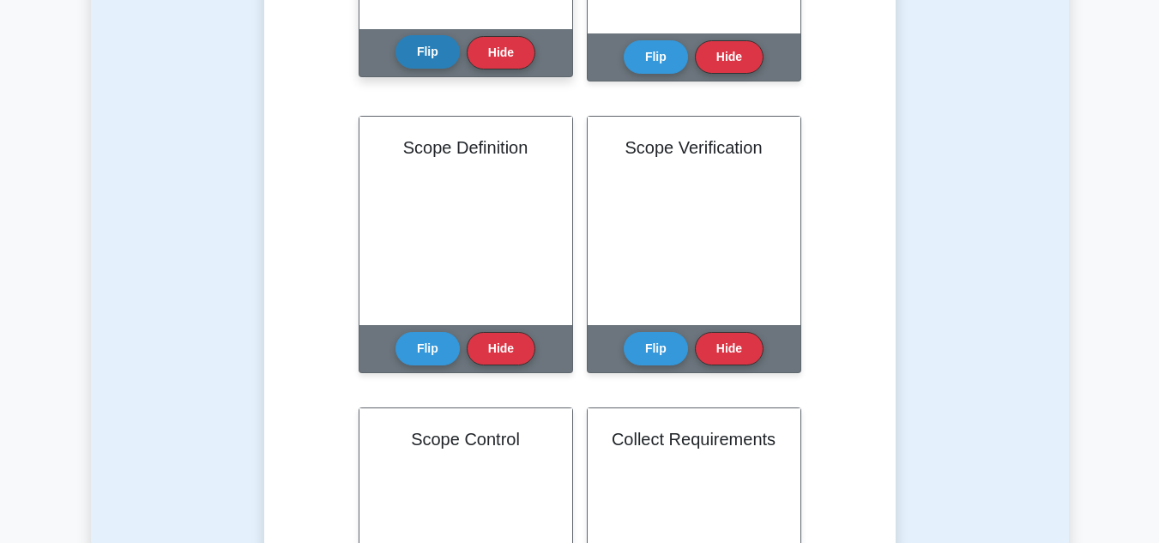
scroll to position [610, 0]
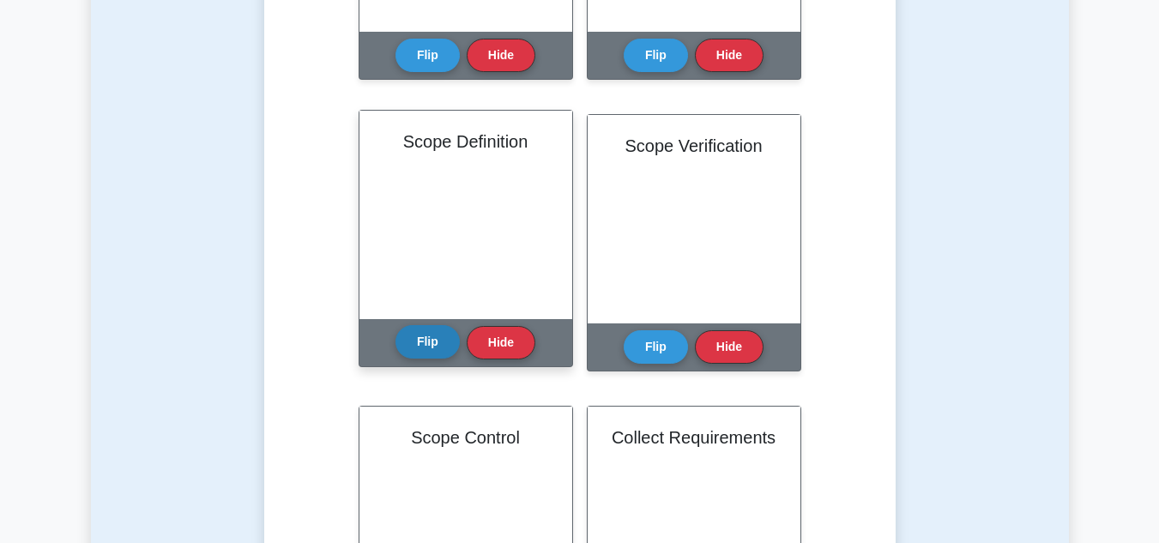
click at [421, 344] on button "Flip" at bounding box center [427, 341] width 64 height 33
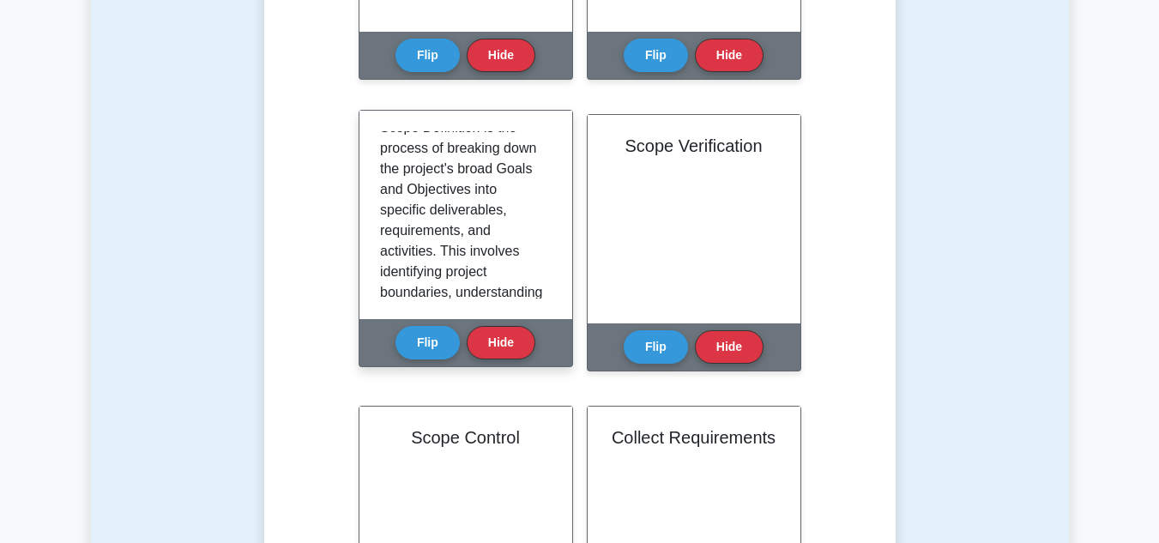
scroll to position [0, 0]
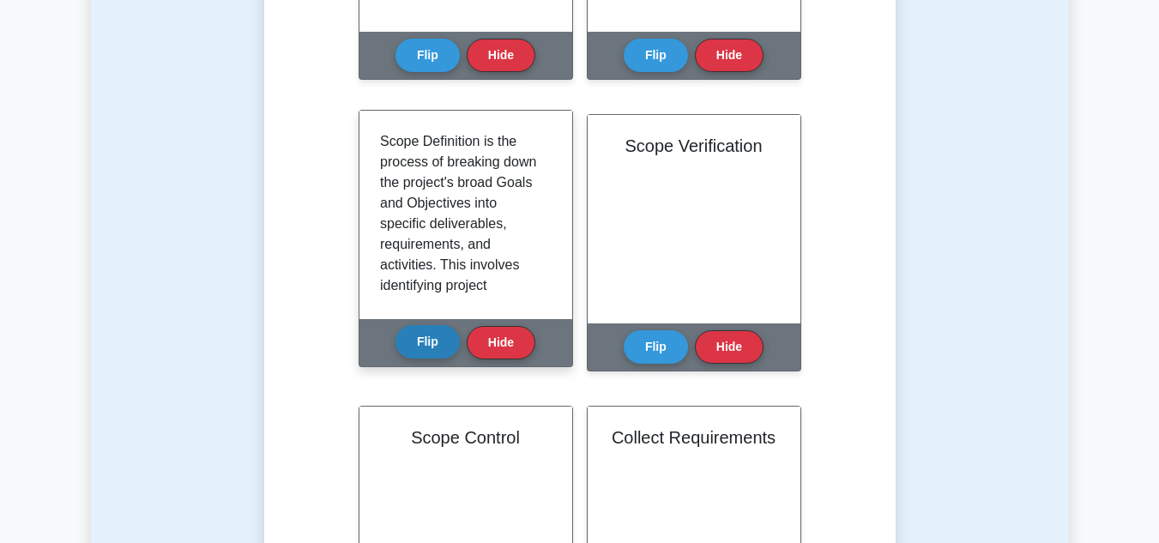
click at [439, 339] on button "Flip" at bounding box center [427, 341] width 64 height 33
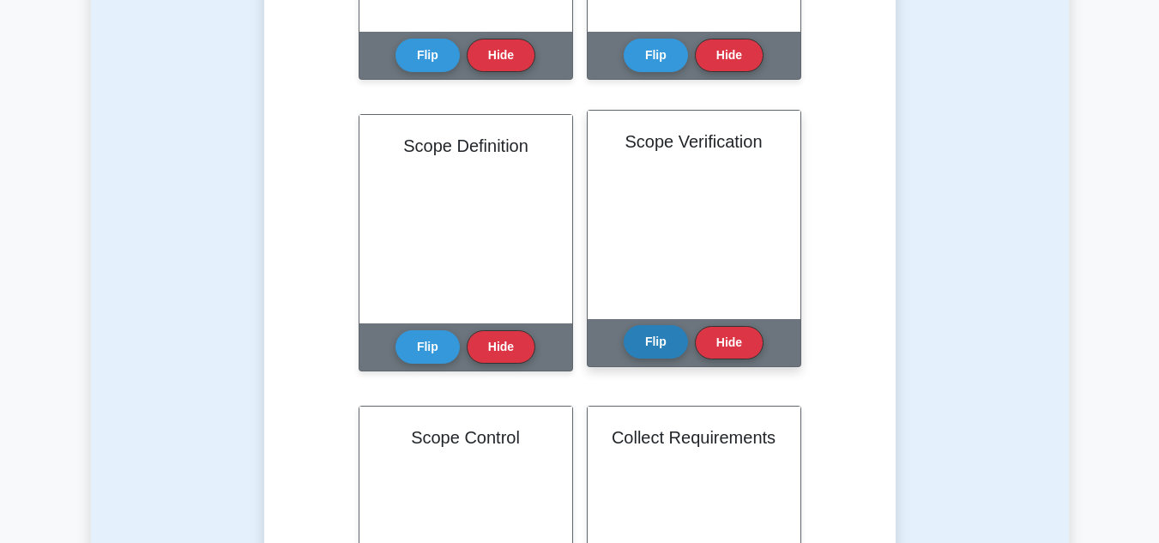
click at [645, 352] on button "Flip" at bounding box center [656, 341] width 64 height 33
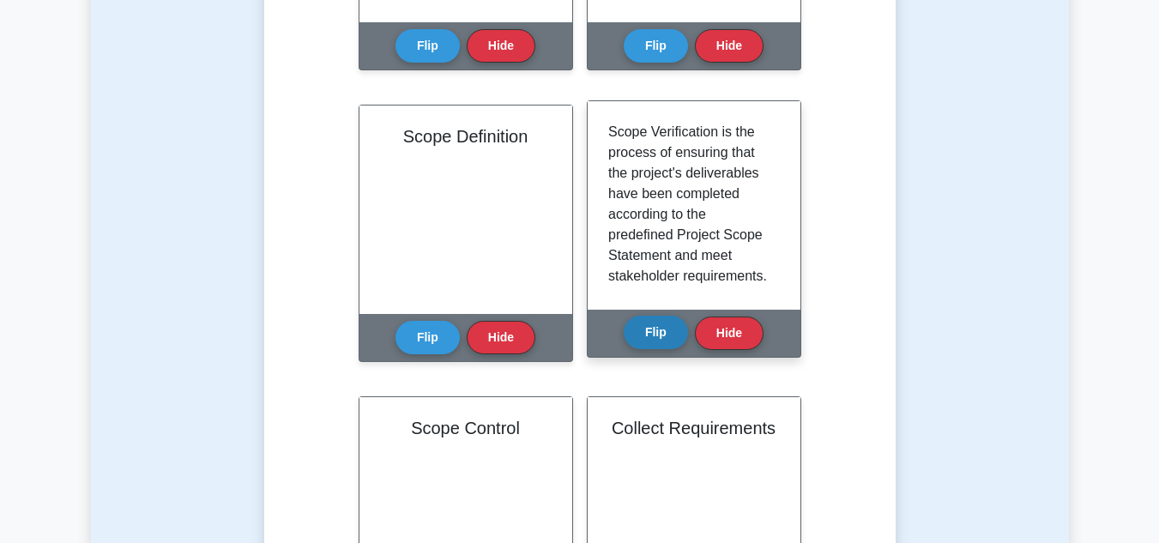
scroll to position [616, 0]
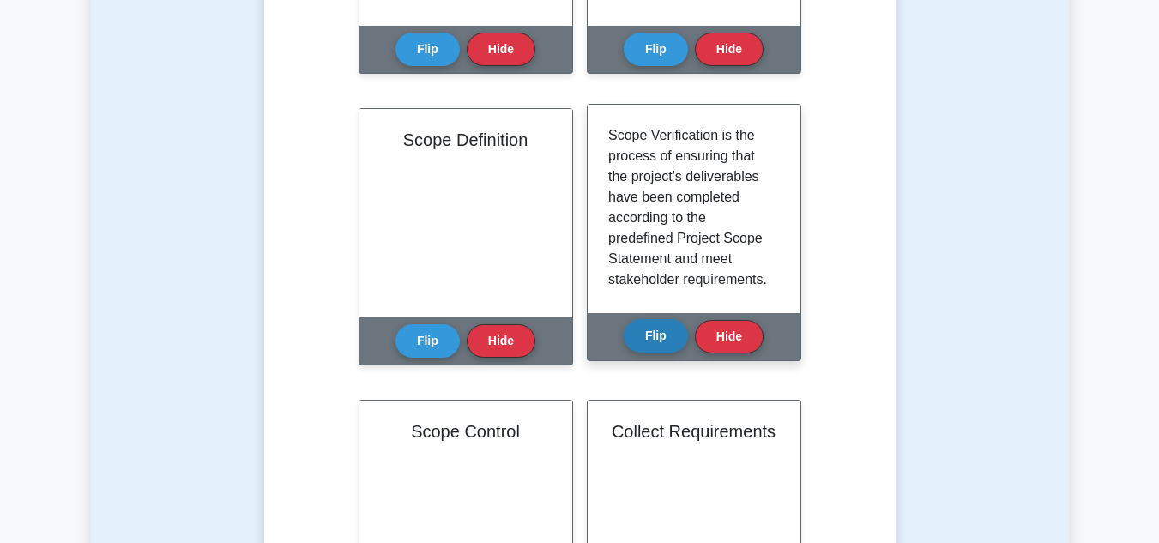
click at [649, 352] on button "Flip" at bounding box center [656, 335] width 64 height 33
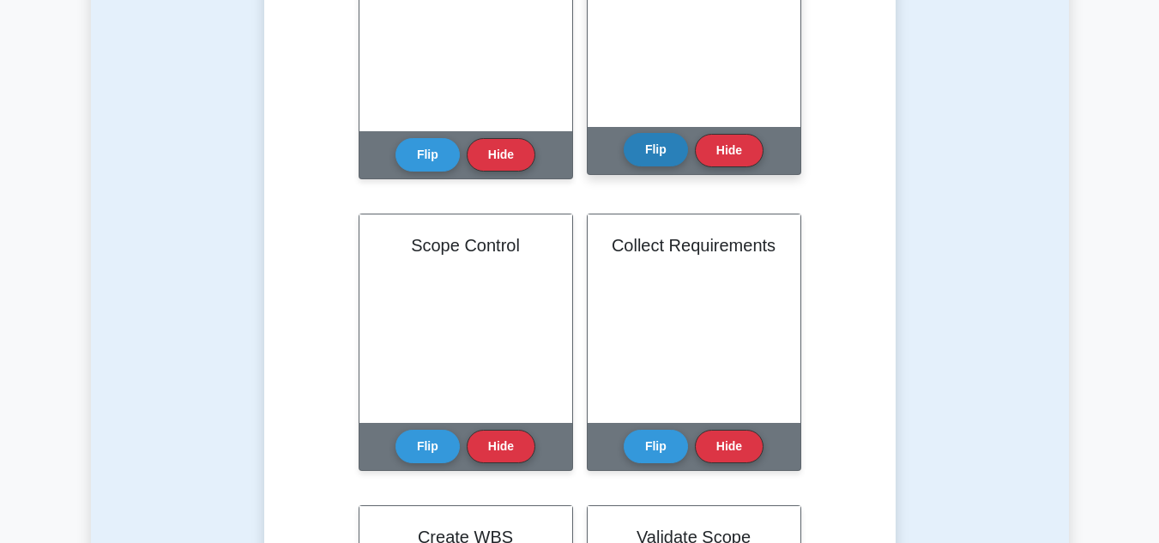
scroll to position [814, 0]
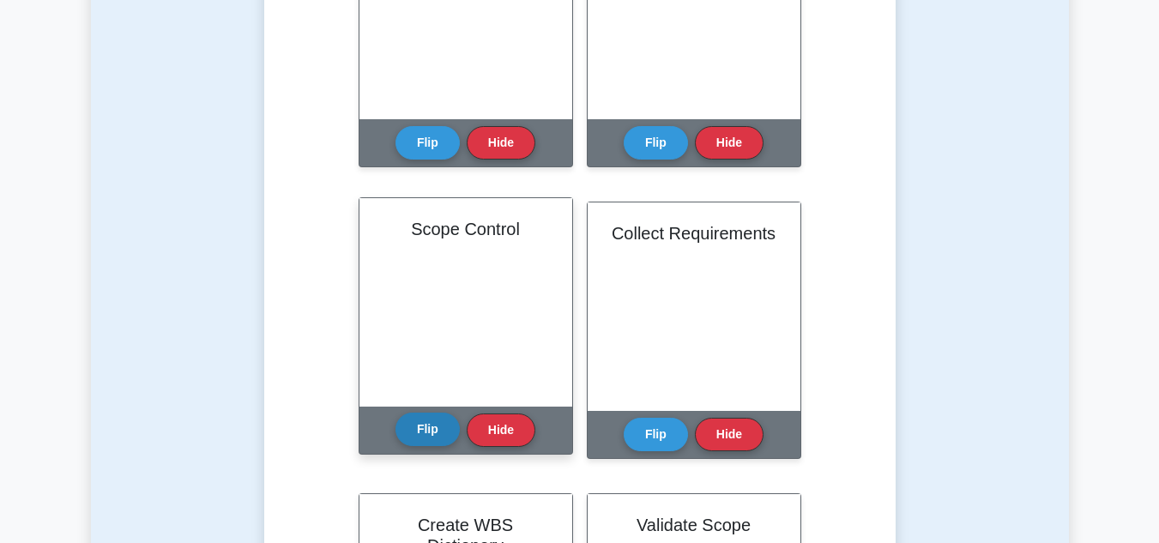
click at [420, 425] on button "Flip" at bounding box center [427, 429] width 64 height 33
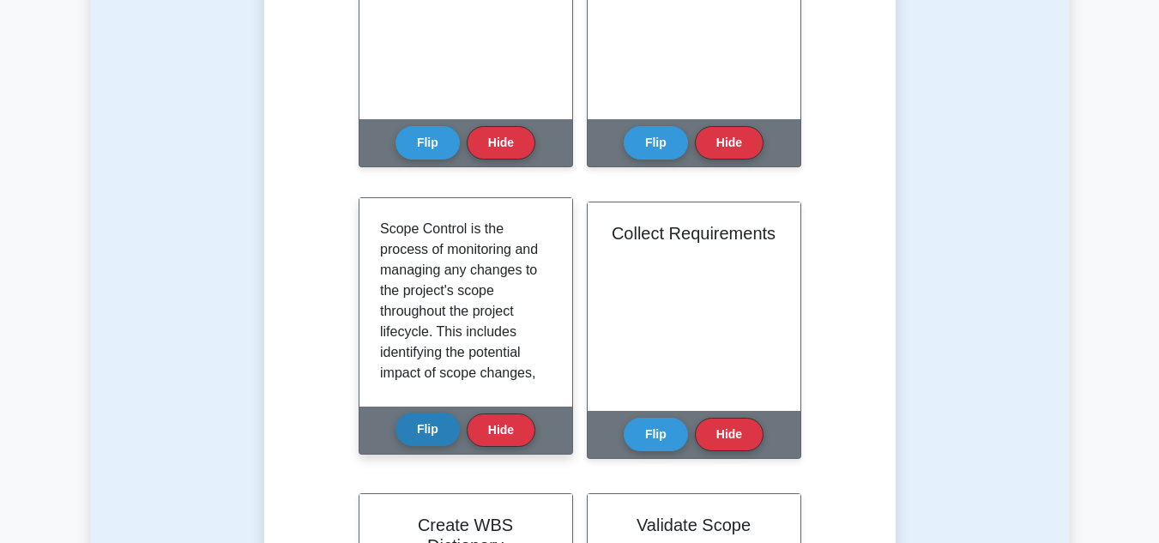
click at [420, 425] on button "Flip" at bounding box center [427, 429] width 64 height 33
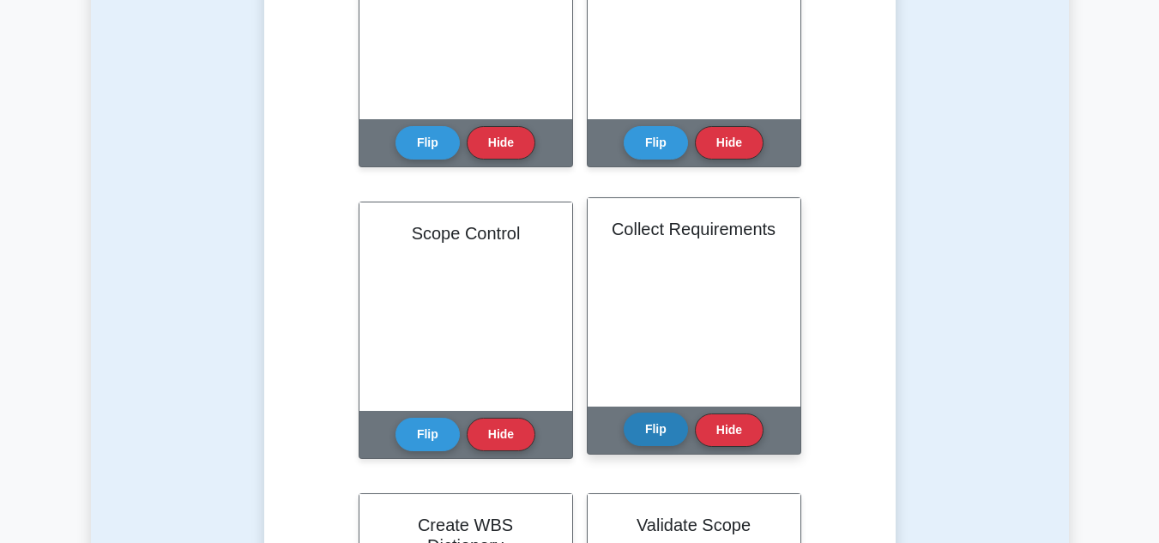
click at [681, 422] on button "Flip" at bounding box center [656, 429] width 64 height 33
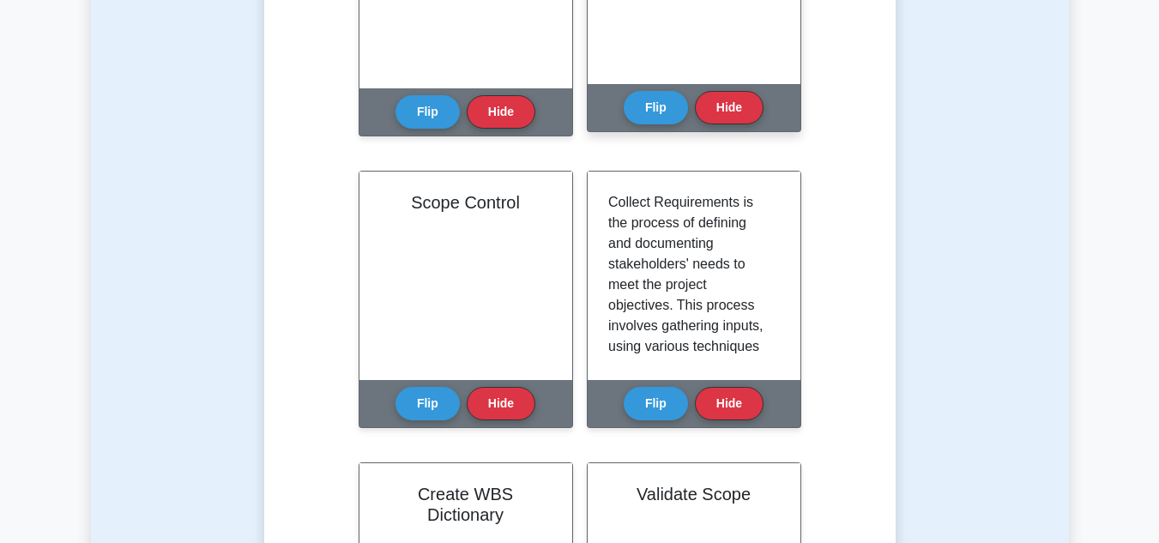
scroll to position [921, 0]
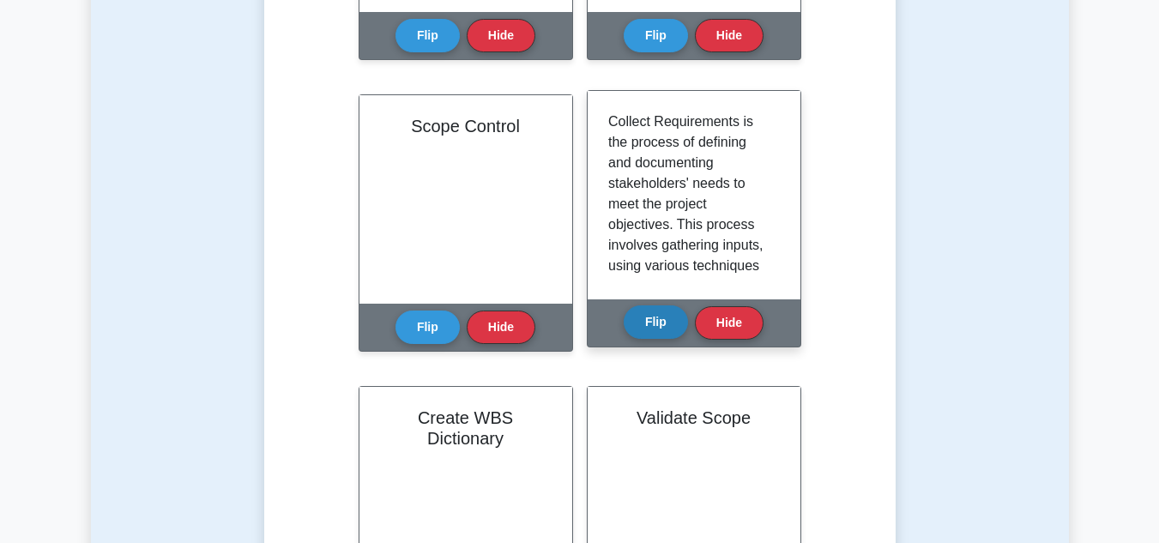
click at [666, 331] on button "Flip" at bounding box center [656, 321] width 64 height 33
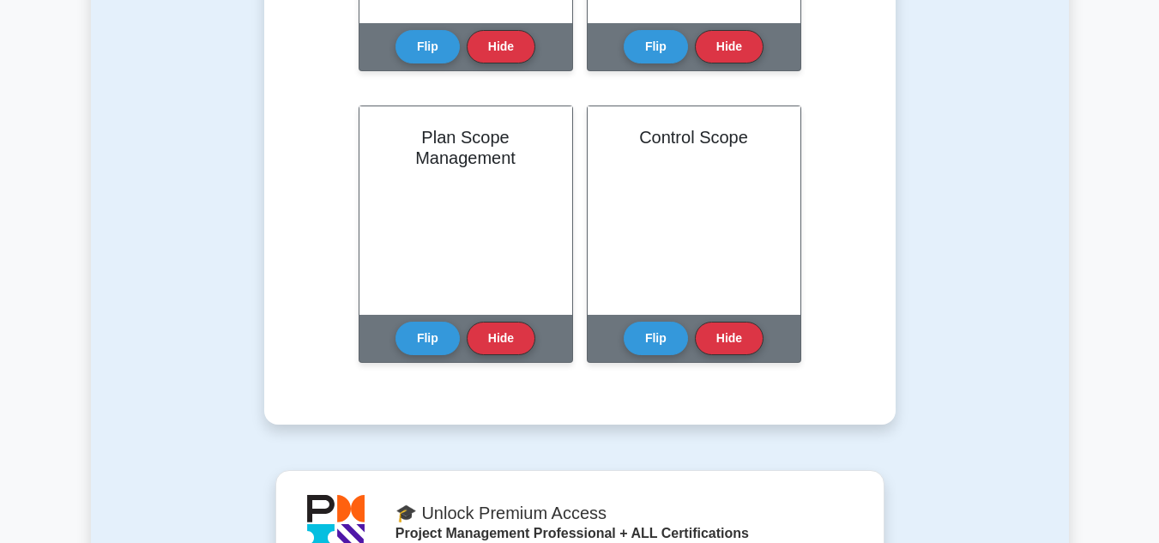
scroll to position [1485, 0]
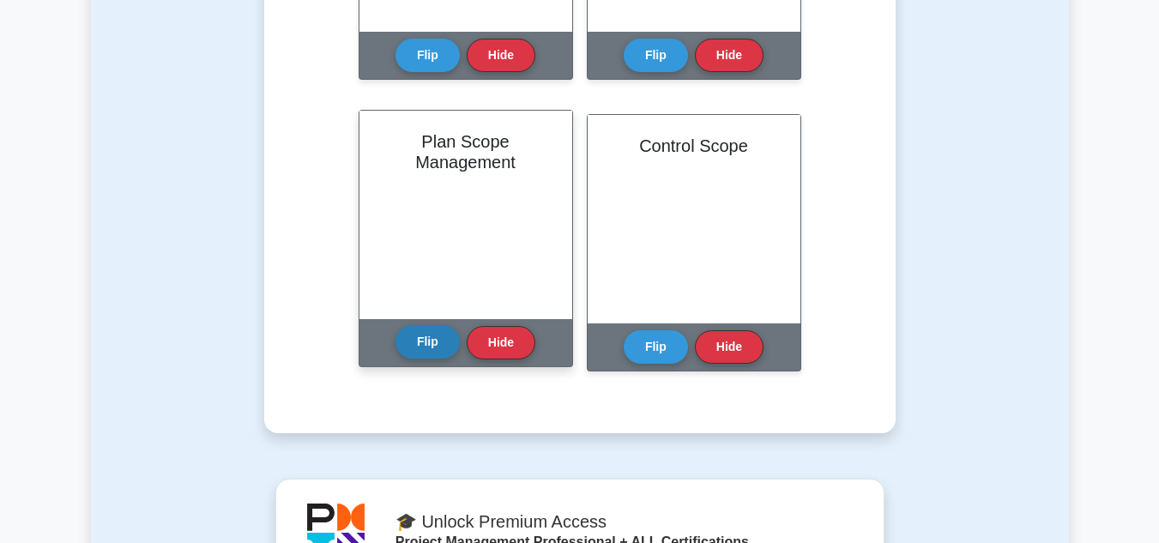
click at [432, 337] on button "Flip" at bounding box center [427, 341] width 64 height 33
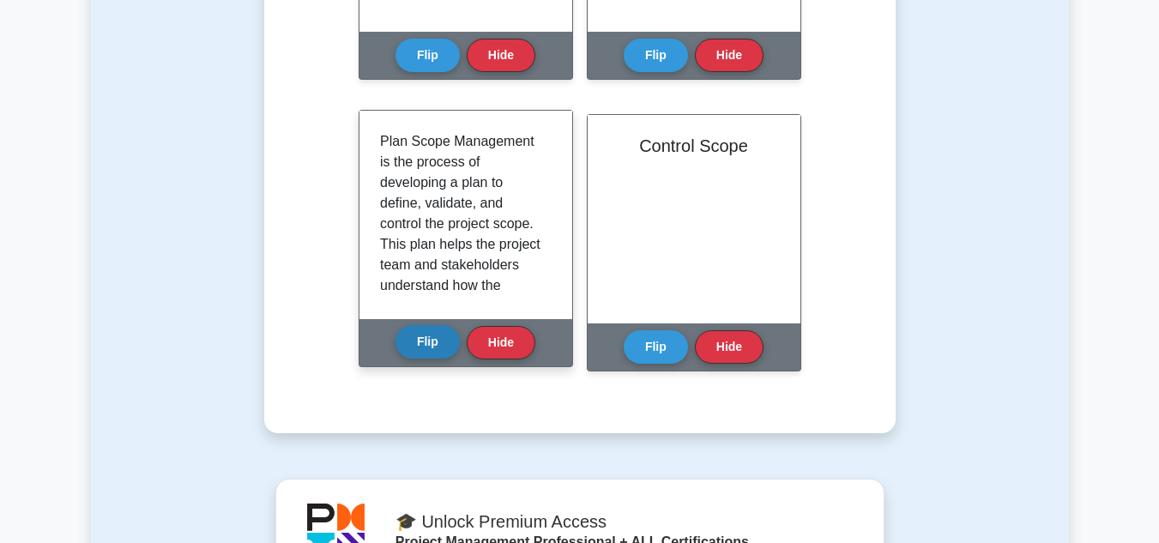
click at [422, 350] on button "Flip" at bounding box center [427, 341] width 64 height 33
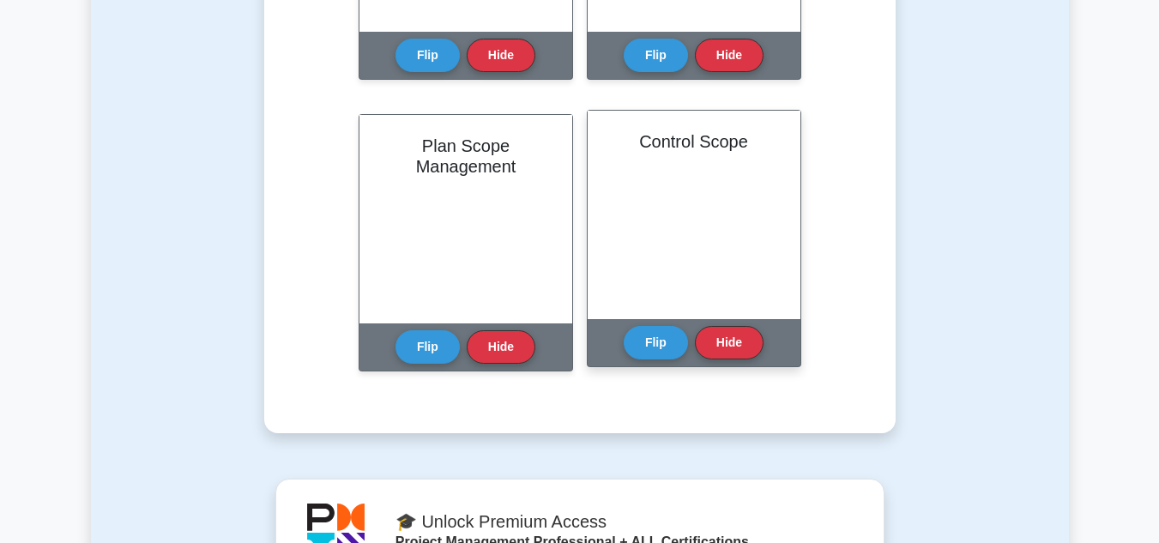
click at [647, 365] on div "Flip Hide" at bounding box center [694, 342] width 140 height 47
click at [639, 347] on button "Flip" at bounding box center [656, 341] width 64 height 33
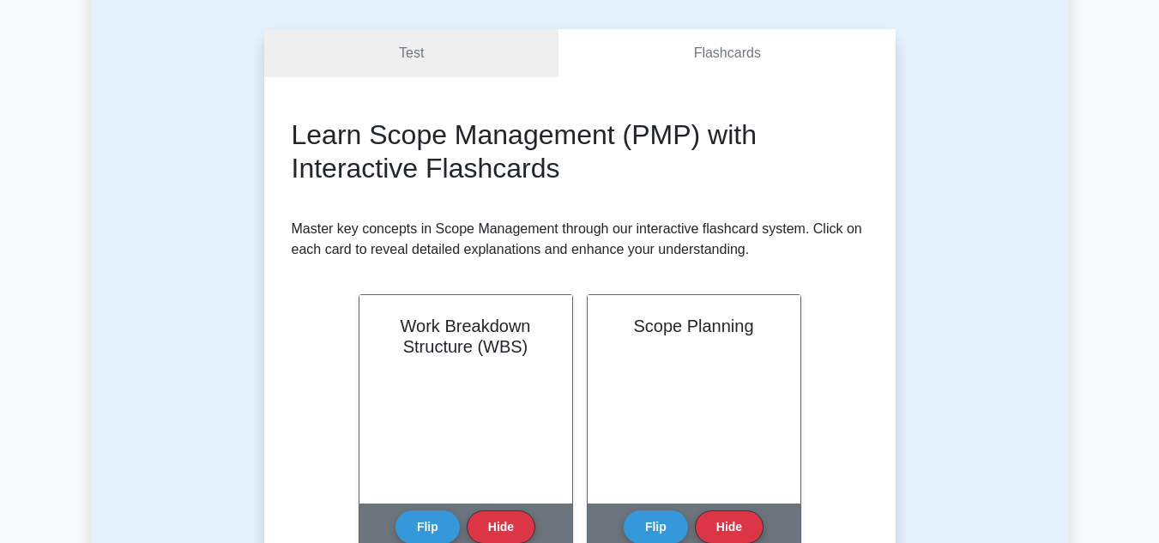
scroll to position [0, 0]
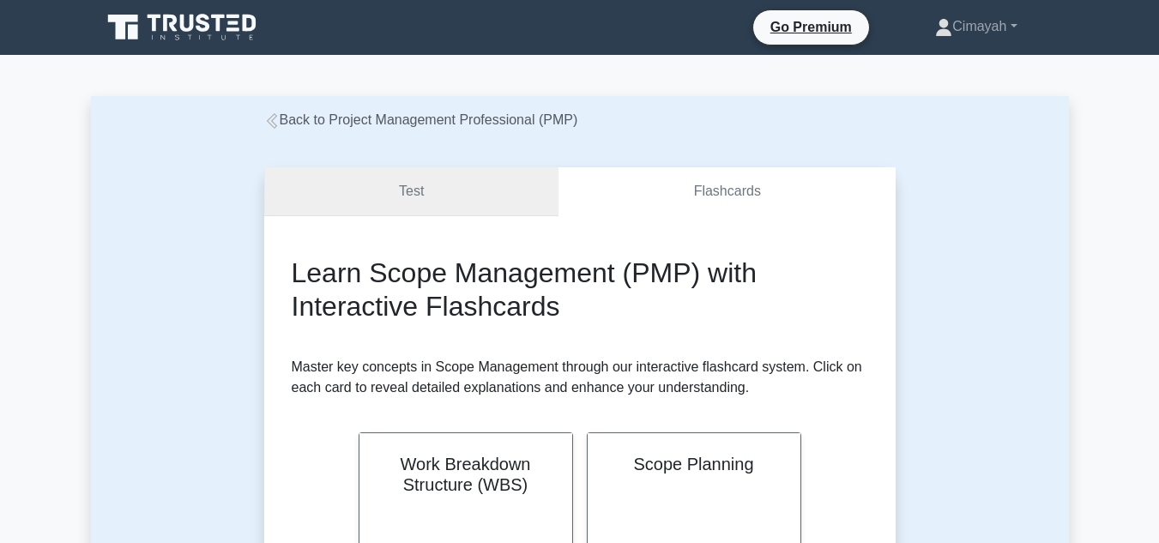
click at [491, 207] on link "Test" at bounding box center [411, 191] width 295 height 49
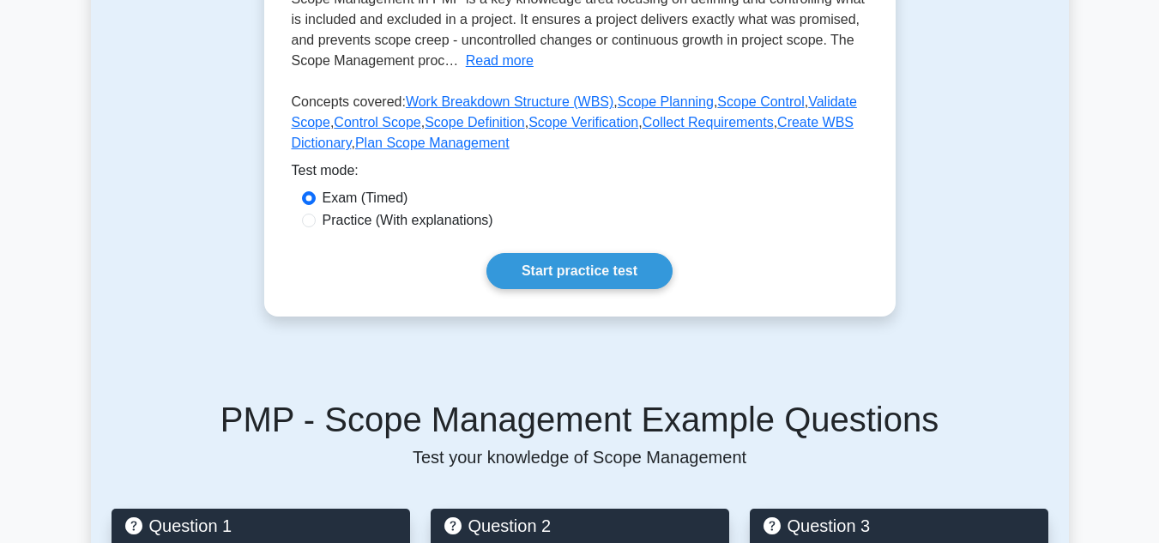
scroll to position [377, 0]
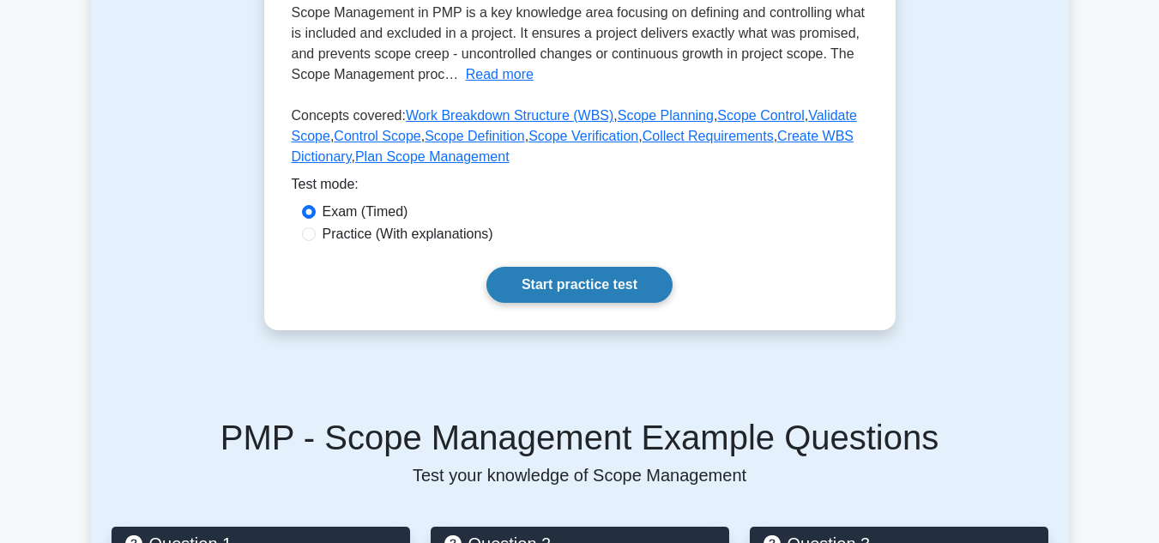
click at [554, 288] on link "Start practice test" at bounding box center [579, 285] width 186 height 36
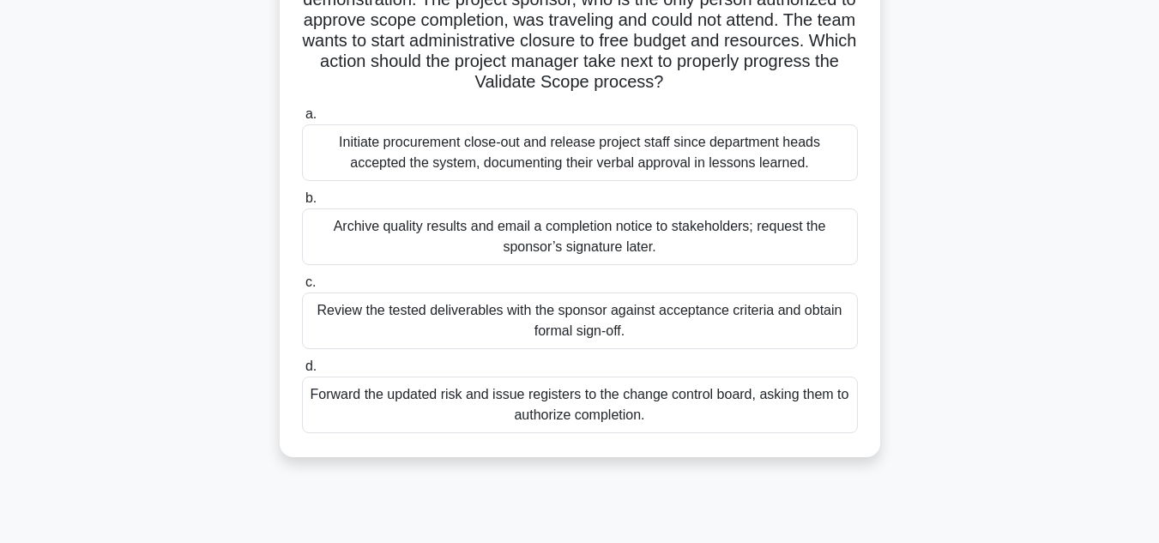
scroll to position [178, 0]
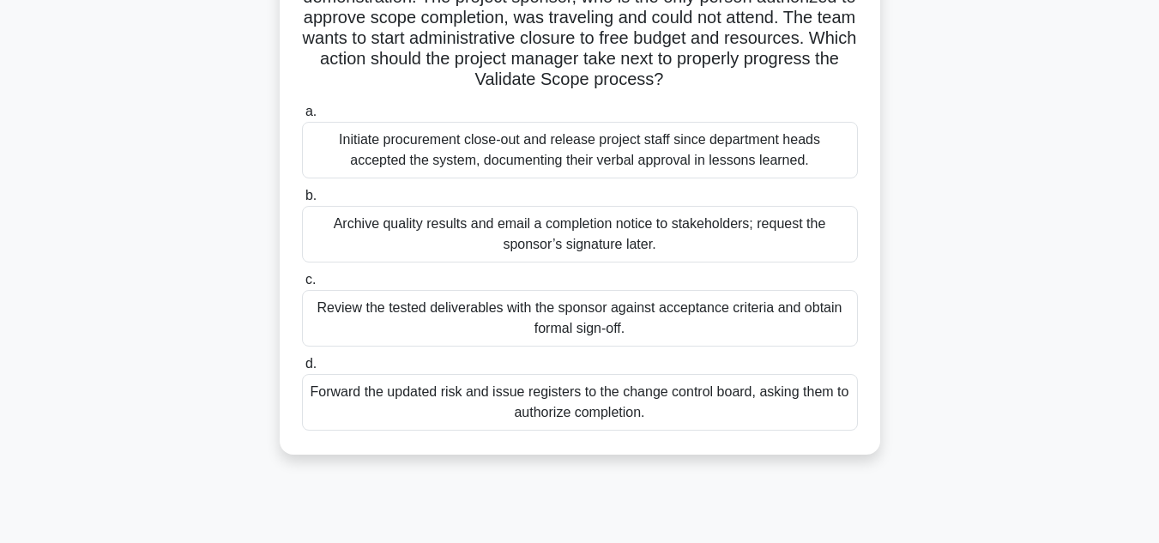
click at [485, 322] on div "Review the tested deliverables with the sponsor against acceptance criteria and…" at bounding box center [580, 318] width 556 height 57
click at [302, 286] on input "c. Review the tested deliverables with the sponsor against acceptance criteria …" at bounding box center [302, 279] width 0 height 11
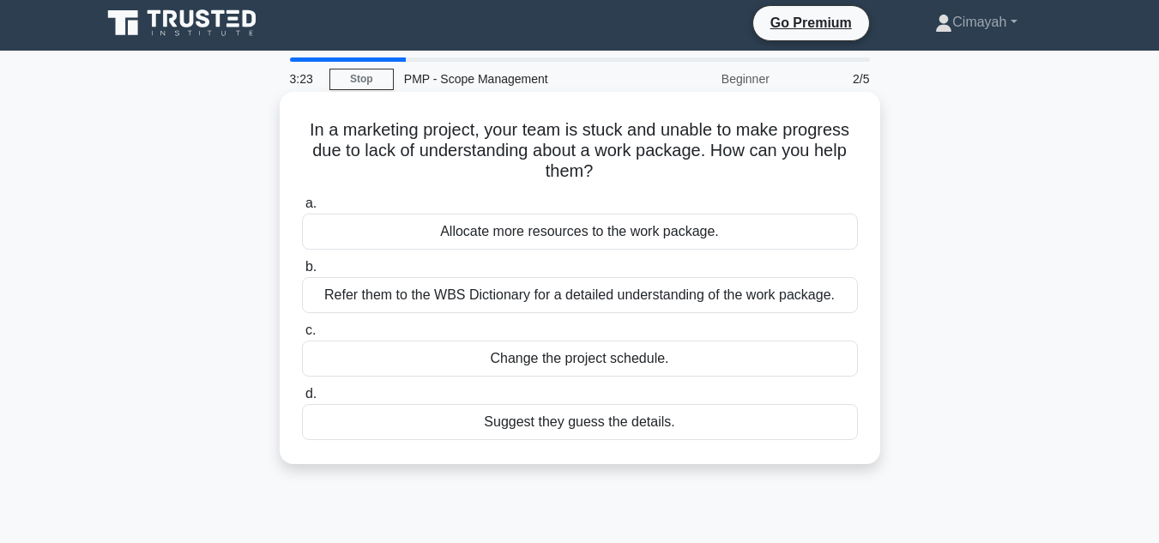
scroll to position [5, 0]
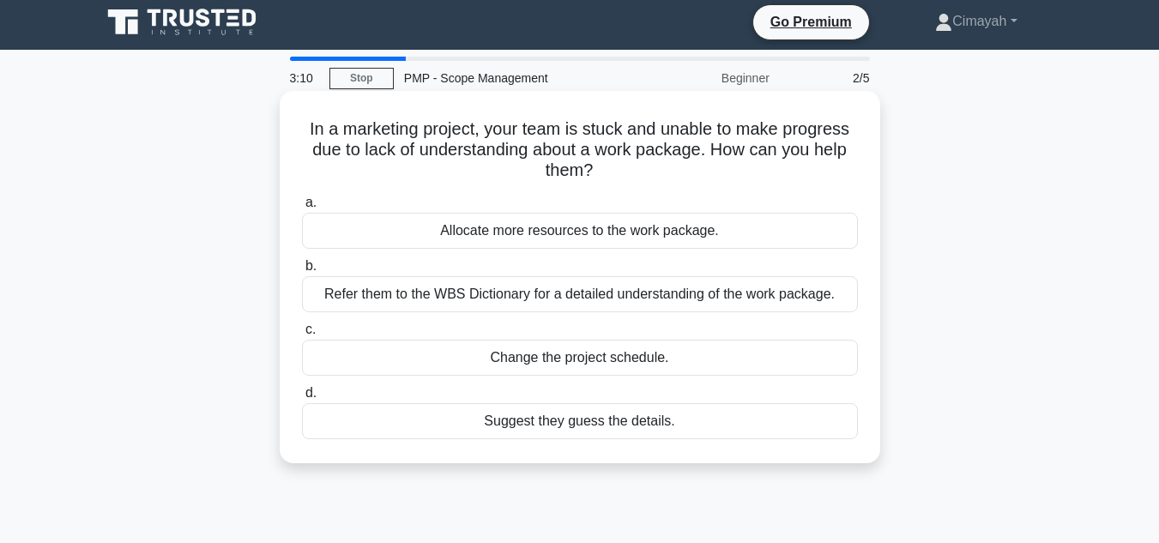
click at [691, 294] on div "Refer them to the WBS Dictionary for a detailed understanding of the work packa…" at bounding box center [580, 294] width 556 height 36
click at [302, 272] on input "b. Refer them to the WBS Dictionary for a detailed understanding of the work pa…" at bounding box center [302, 266] width 0 height 11
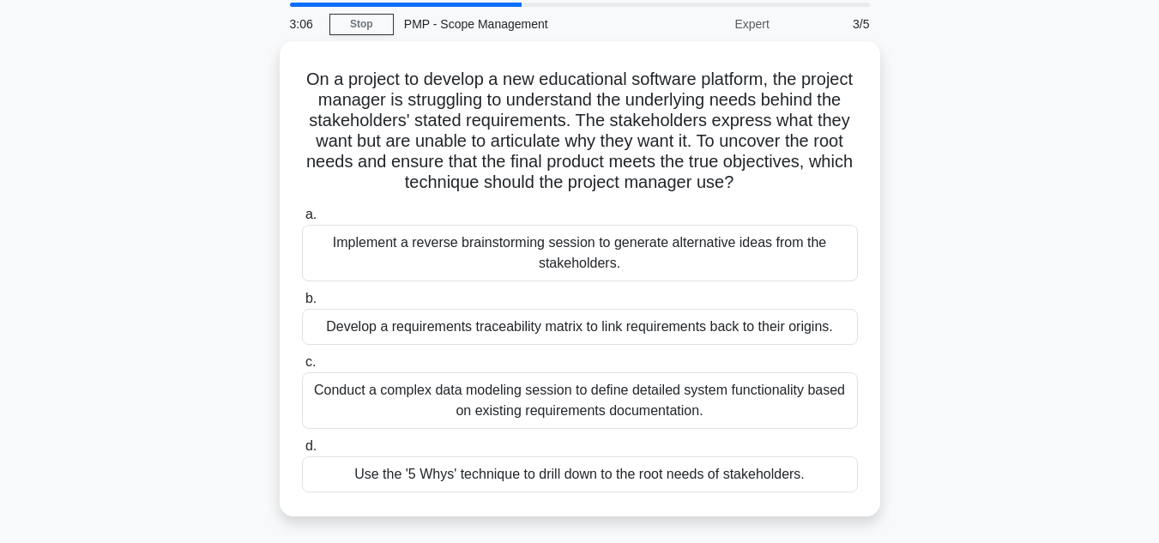
scroll to position [58, 0]
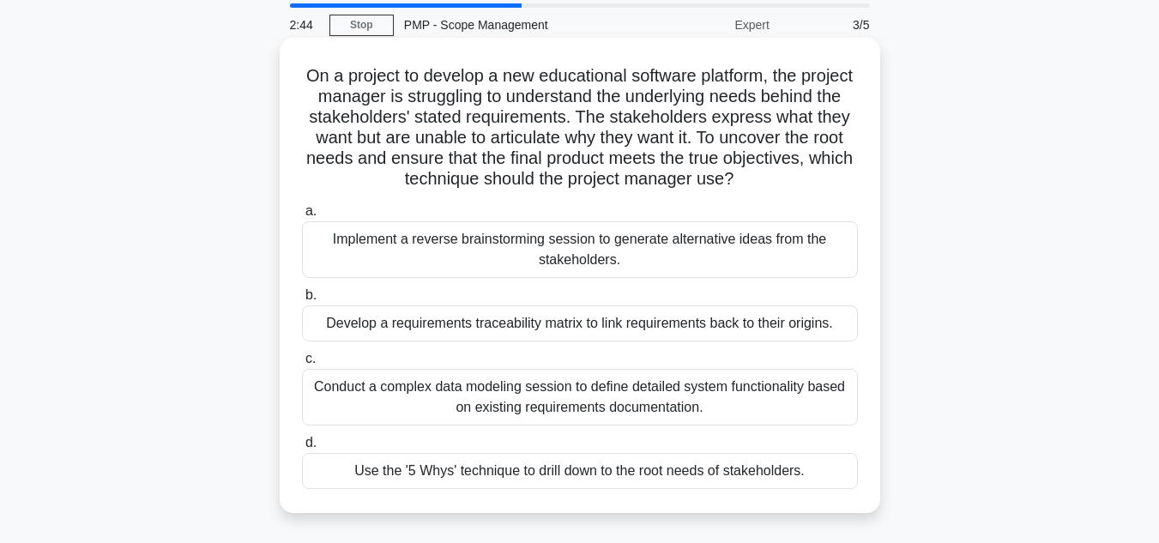
click at [689, 480] on div "Use the '5 Whys' technique to drill down to the root needs of stakeholders." at bounding box center [580, 471] width 556 height 36
click at [302, 449] on input "d. Use the '5 Whys' technique to drill down to the root needs of stakeholders." at bounding box center [302, 442] width 0 height 11
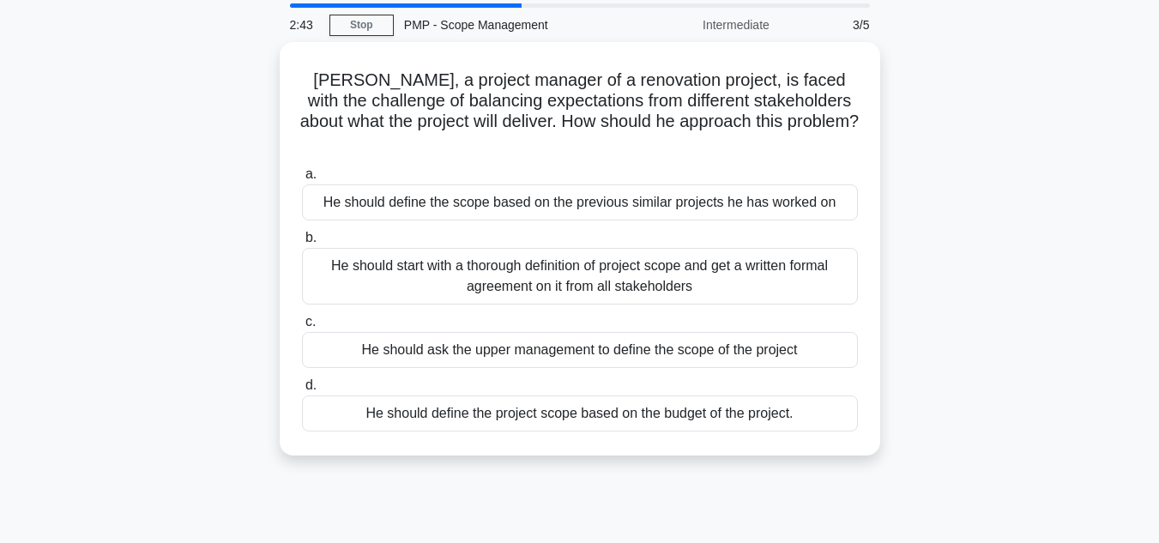
scroll to position [0, 0]
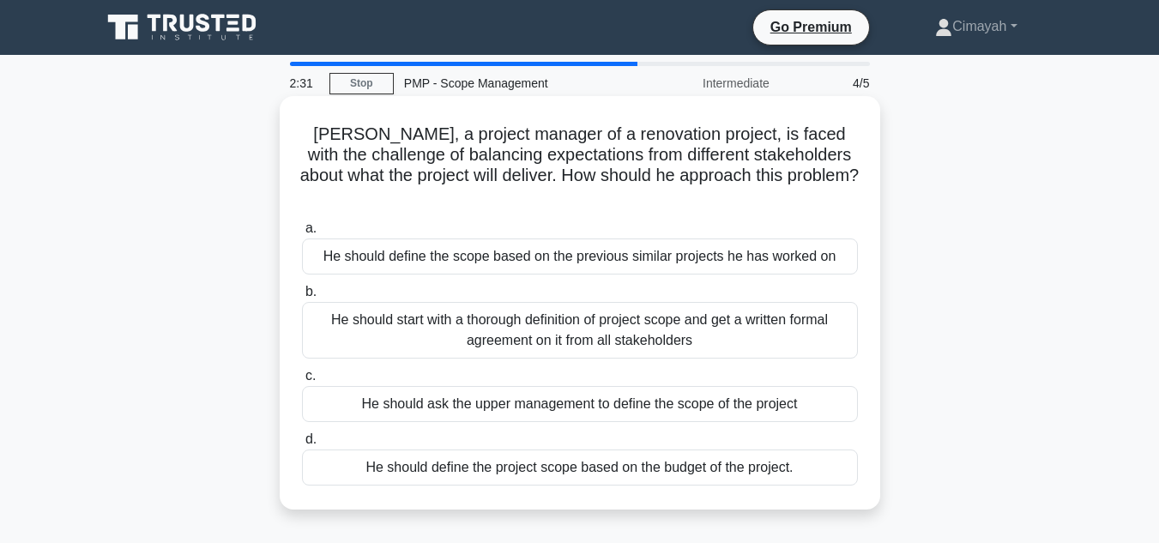
click at [356, 302] on div "He should start with a thorough definition of project scope and get a written f…" at bounding box center [580, 330] width 556 height 57
click at [302, 297] on input "b. He should start with a thorough definition of project scope and get a writte…" at bounding box center [302, 292] width 0 height 11
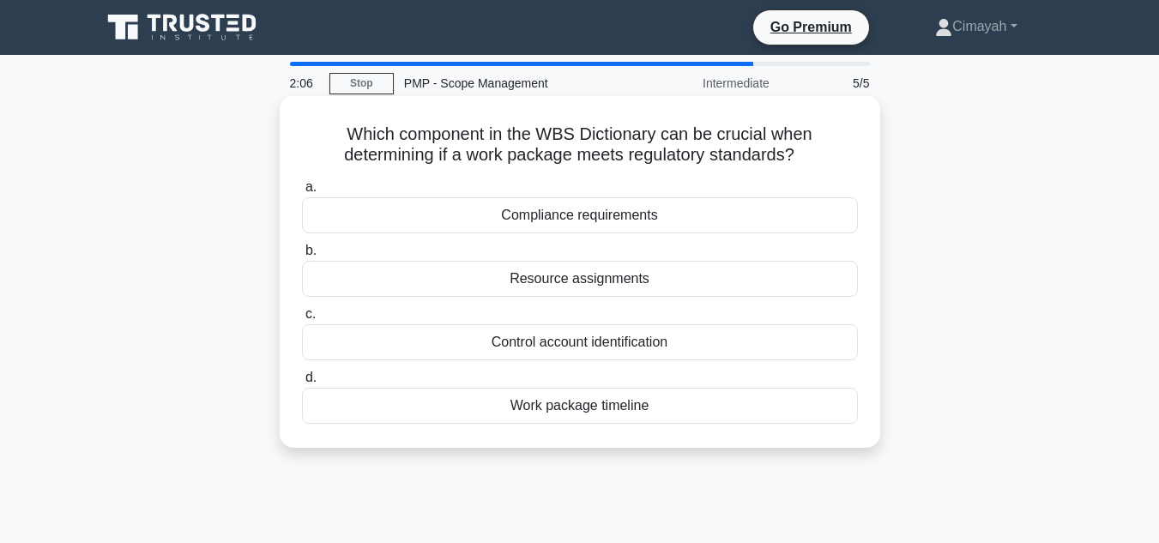
click at [753, 220] on div "Compliance requirements" at bounding box center [580, 215] width 556 height 36
click at [302, 193] on input "a. Compliance requirements" at bounding box center [302, 187] width 0 height 11
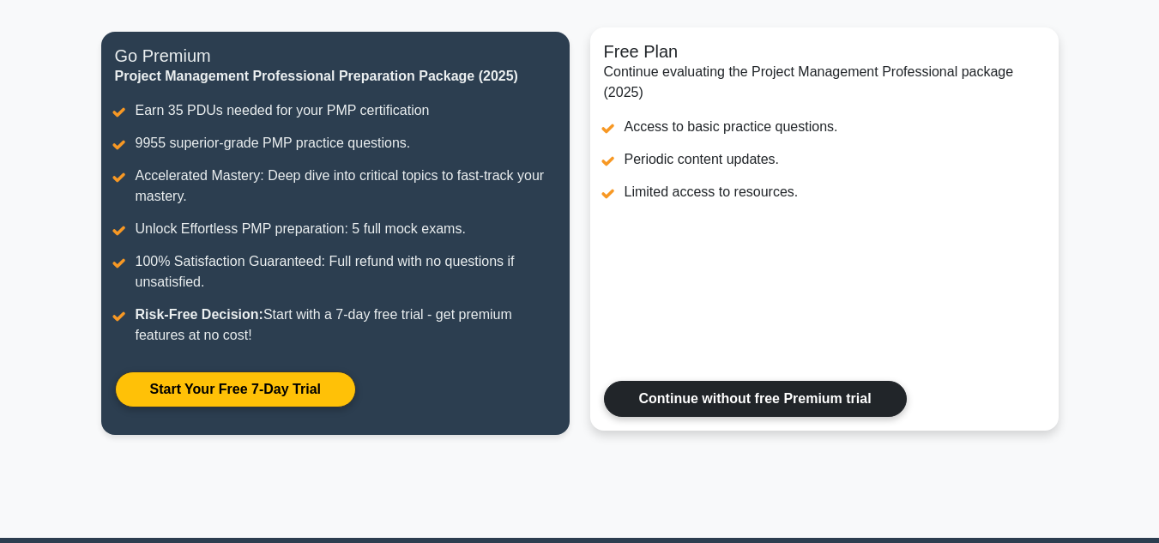
scroll to position [229, 0]
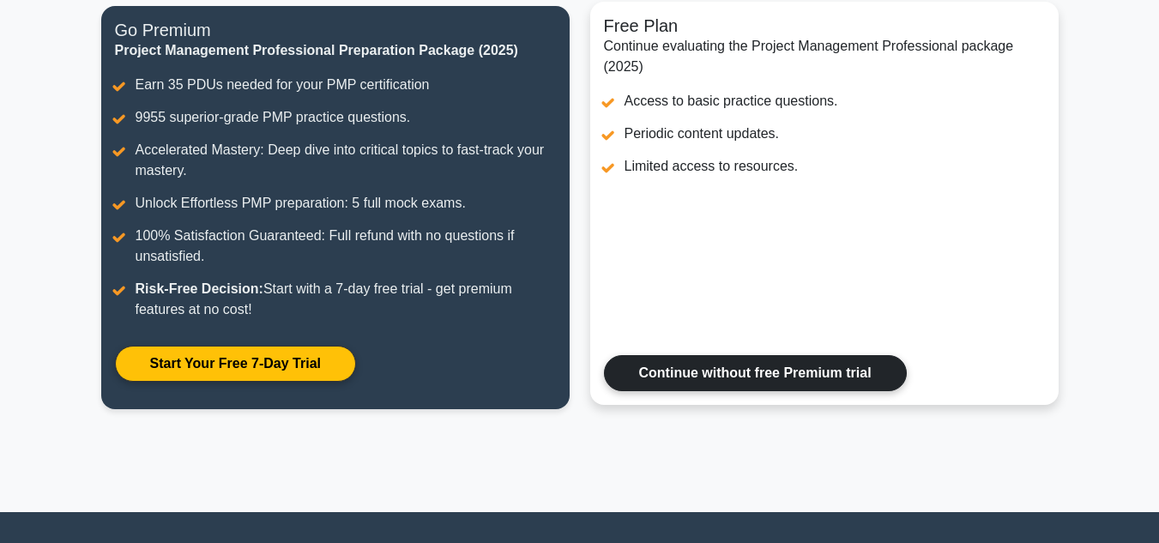
click at [734, 375] on link "Continue without free Premium trial" at bounding box center [755, 373] width 303 height 36
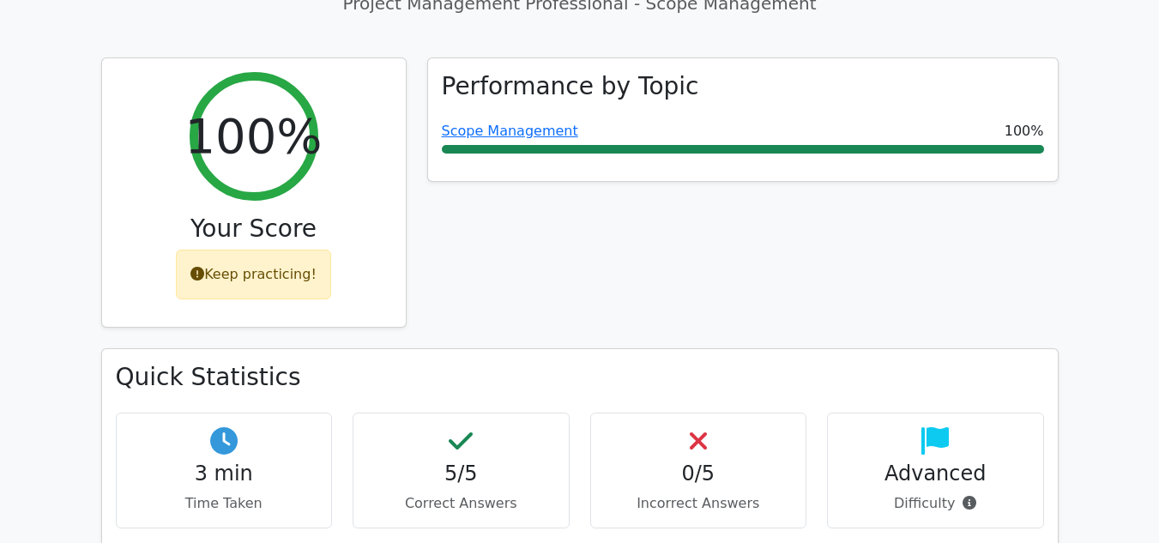
scroll to position [709, 0]
